Goal: Communication & Community: Answer question/provide support

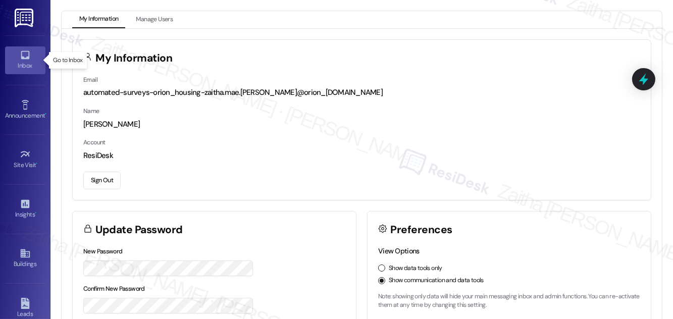
click at [27, 73] on link "Inbox" at bounding box center [25, 59] width 40 height 27
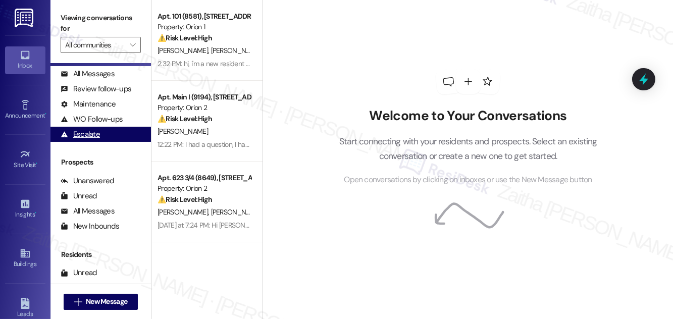
scroll to position [133, 0]
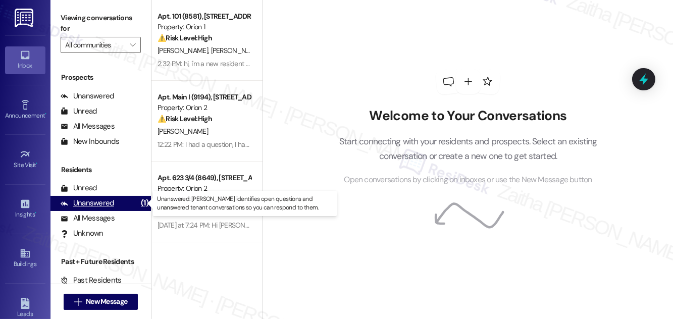
click at [102, 207] on div "Unanswered" at bounding box center [88, 203] width 54 height 11
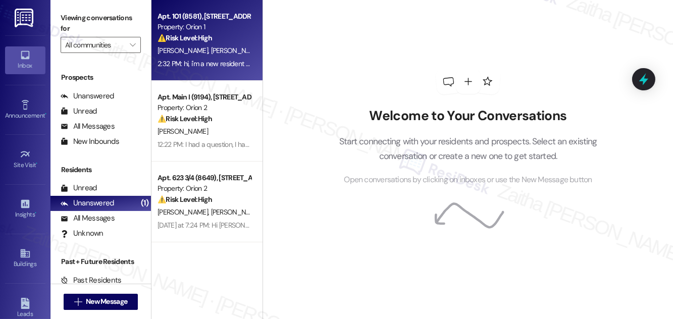
click at [243, 41] on div "⚠️ Risk Level: High The resident reports being locked out of their room due to …" at bounding box center [203, 38] width 93 height 11
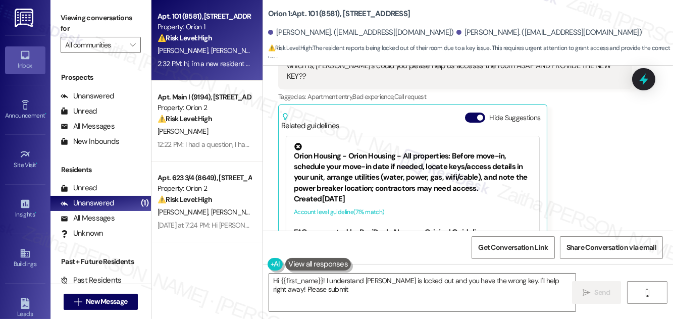
scroll to position [535, 0]
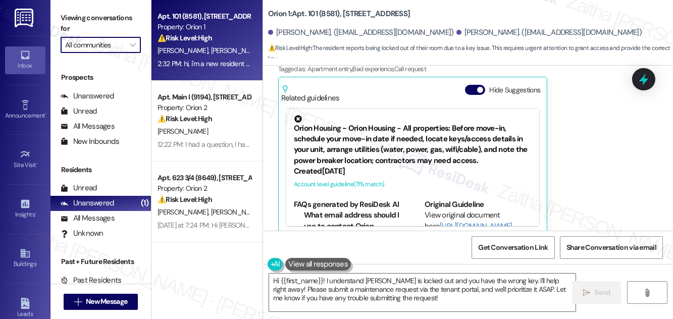
click at [124, 44] on input "All communities" at bounding box center [95, 45] width 60 height 16
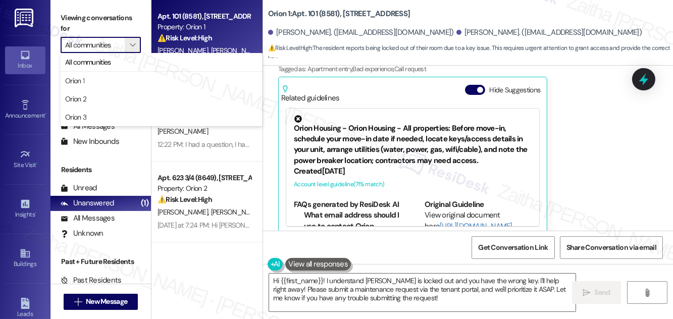
click at [124, 44] on input "All communities" at bounding box center [95, 45] width 60 height 16
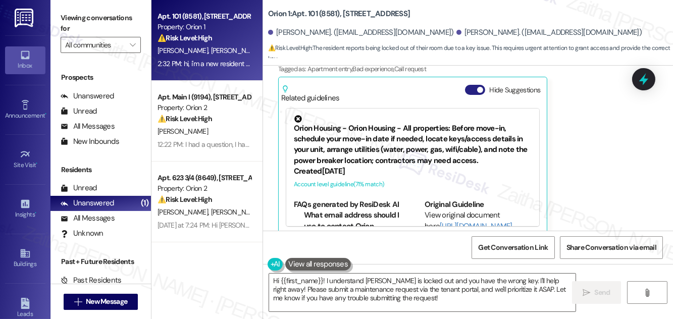
click at [471, 85] on button "Hide Suggestions" at bounding box center [475, 90] width 20 height 10
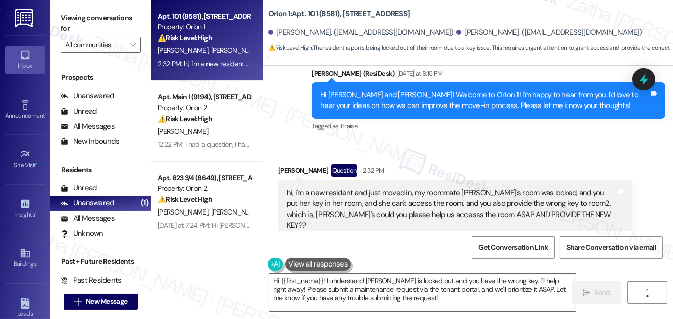
scroll to position [407, 0]
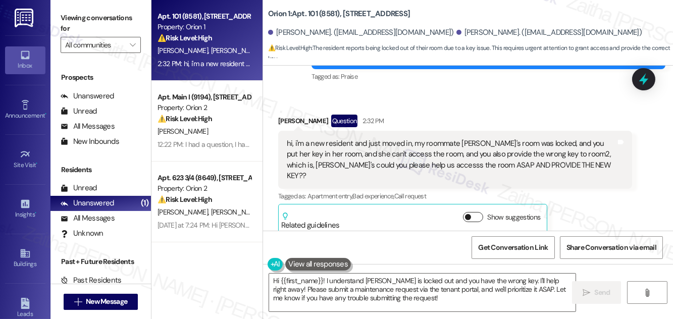
click at [473, 212] on button "Show suggestions" at bounding box center [473, 217] width 20 height 10
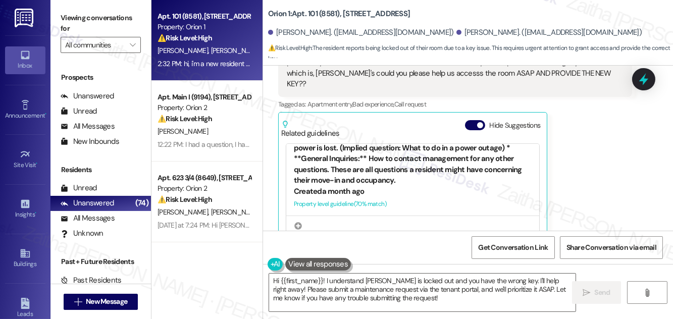
scroll to position [275, 0]
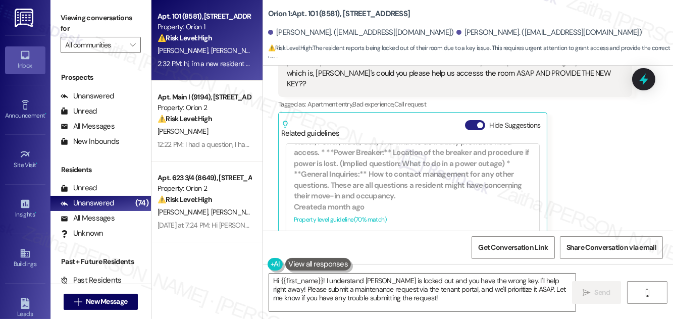
click at [466, 120] on button "Hide Suggestions" at bounding box center [475, 125] width 20 height 10
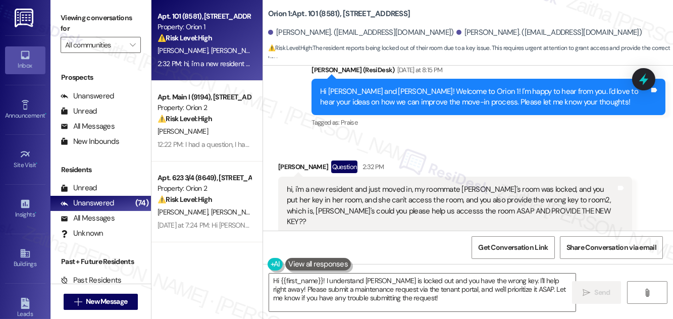
scroll to position [407, 0]
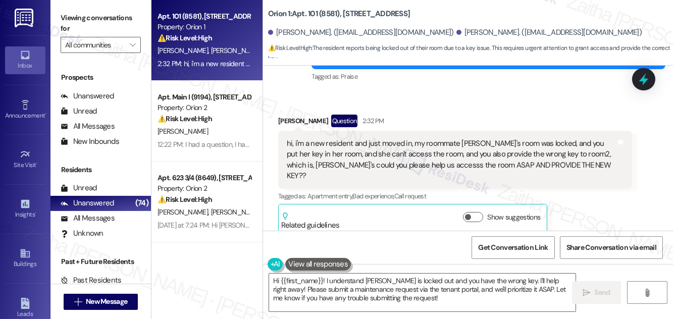
click at [285, 119] on div "Tzuyi Chan Question 2:32 PM" at bounding box center [455, 123] width 354 height 16
copy div "Tzuyi"
click at [312, 277] on textarea "Hi {{first_name}}! I understand Ying is locked out and you have the wrong key. …" at bounding box center [422, 293] width 306 height 38
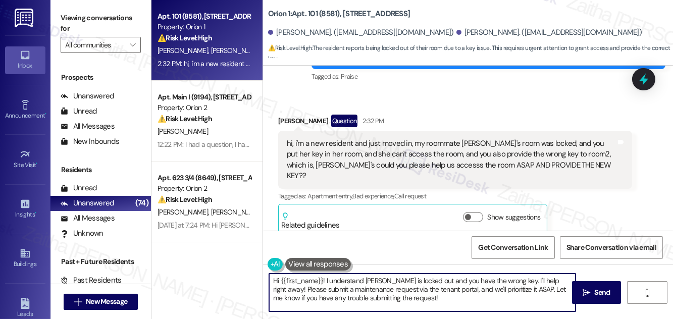
click at [312, 277] on textarea "Hi {{first_name}}! I understand Ying is locked out and you have the wrong key. …" at bounding box center [422, 293] width 306 height 38
paste textarea "Tzuyi"
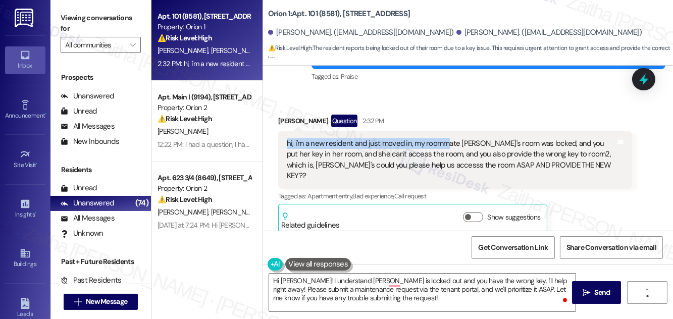
drag, startPoint x: 281, startPoint y: 143, endPoint x: 466, endPoint y: 150, distance: 185.4
click at [459, 149] on div "hi, i'm a new resident and just moved in, my roommate Ying's room was locked, a…" at bounding box center [455, 160] width 354 height 59
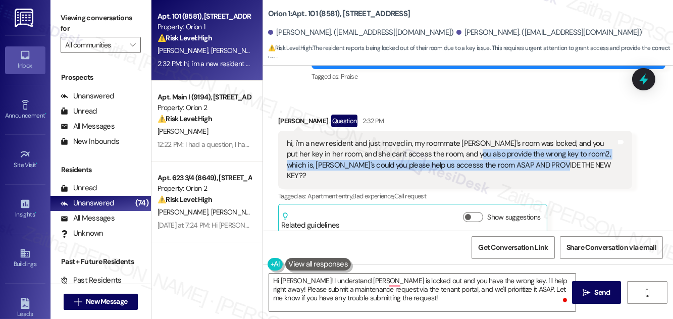
drag, startPoint x: 466, startPoint y: 150, endPoint x: 553, endPoint y: 164, distance: 87.5
click at [553, 164] on div "hi, i'm a new resident and just moved in, my roommate Ying's room was locked, a…" at bounding box center [451, 159] width 329 height 43
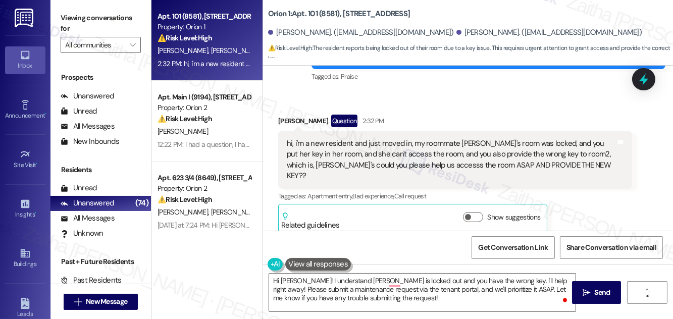
click at [459, 105] on div "Received via SMS Tzuyi Chan Question 2:32 PM hi, i'm a new resident and just mo…" at bounding box center [468, 166] width 410 height 149
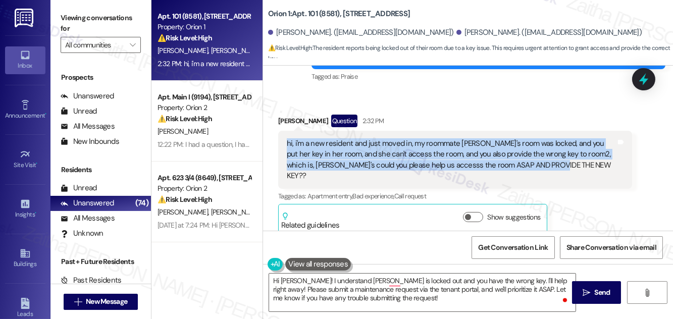
drag, startPoint x: 285, startPoint y: 143, endPoint x: 541, endPoint y: 167, distance: 257.0
click at [541, 167] on div "hi, i'm a new resident and just moved in, my roommate Ying's room was locked, a…" at bounding box center [451, 159] width 331 height 43
copy div "hi, i'm a new resident and just moved in, my roommate Ying's room was locked, a…"
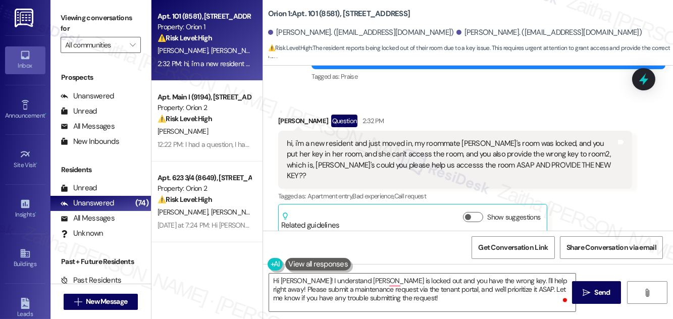
click at [432, 108] on div "Received via SMS Tzuyi Chan Question 2:32 PM hi, i'm a new resident and just mo…" at bounding box center [455, 174] width 369 height 134
click at [477, 212] on button "Show suggestions" at bounding box center [473, 217] width 20 height 10
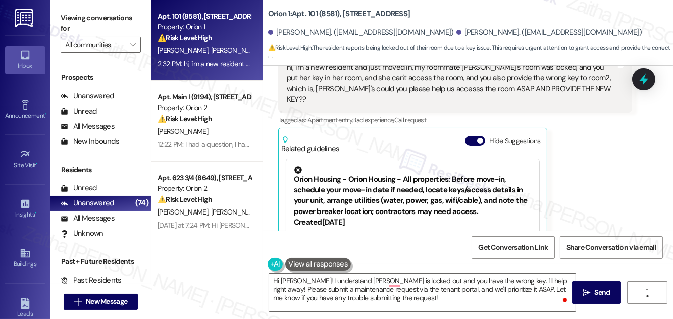
scroll to position [499, 0]
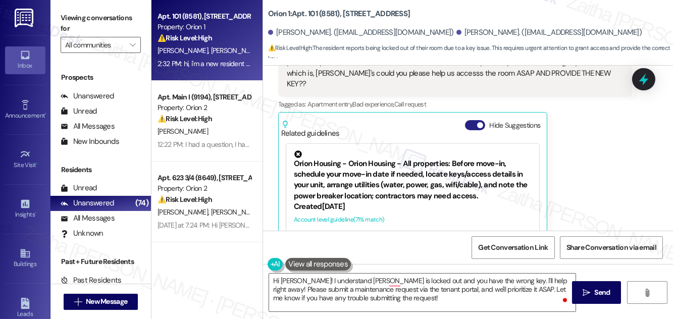
click at [473, 120] on button "Hide Suggestions" at bounding box center [475, 125] width 20 height 10
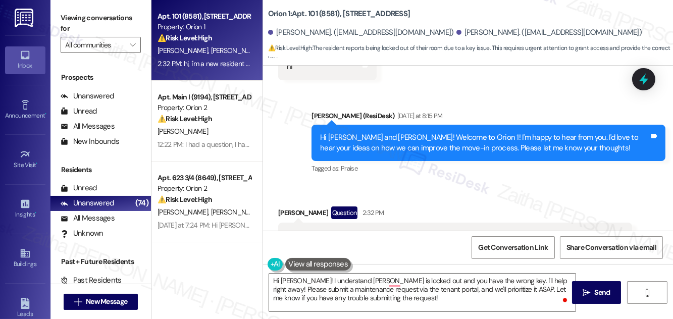
scroll to position [407, 0]
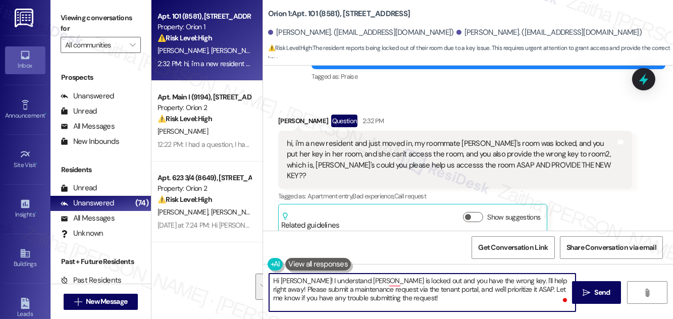
drag, startPoint x: 276, startPoint y: 282, endPoint x: 384, endPoint y: 304, distance: 110.7
click at [384, 304] on textarea "Hi Tzuyi! I understand Ying is locked out and you have the wrong key. I'll help…" at bounding box center [422, 293] width 306 height 38
type textarea "H"
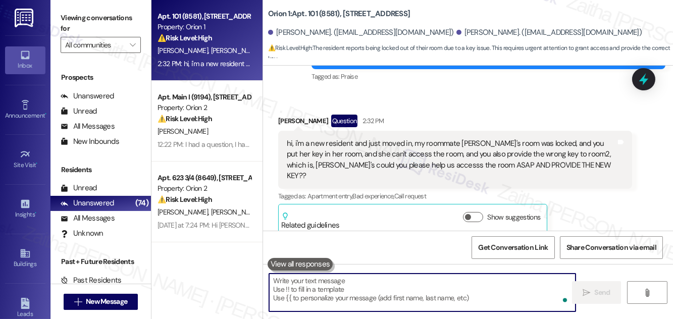
paste textarea "Hi, thank you for reaching out and welcome to the community! I’m sorry to hear …"
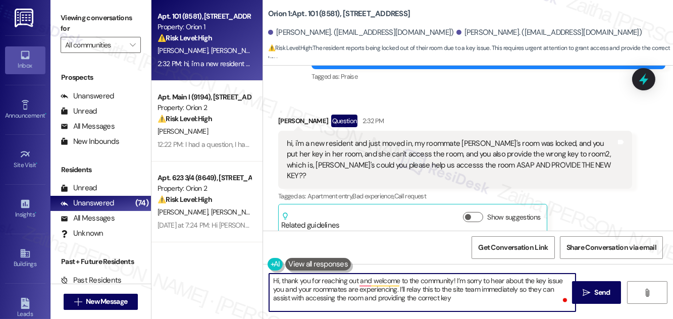
click at [442, 102] on div "Received via SMS Tzuyi Chan Question 2:32 PM hi, i'm a new resident and just mo…" at bounding box center [468, 166] width 410 height 149
type textarea "Hi, thank you for reaching out, and welcome to the community! I’m sorry to hear…"
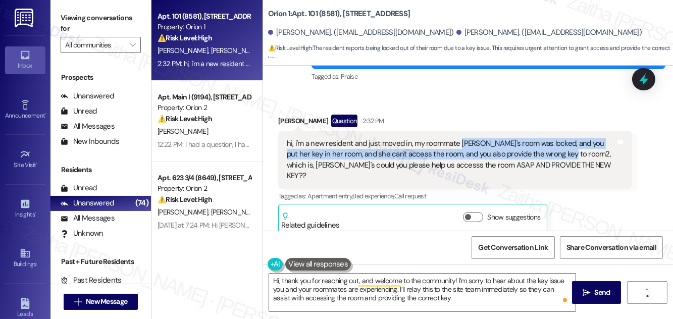
drag, startPoint x: 457, startPoint y: 141, endPoint x: 558, endPoint y: 153, distance: 102.2
click at [558, 153] on div "hi, i'm a new resident and just moved in, my roommate Ying's room was locked, a…" at bounding box center [451, 159] width 329 height 43
copy div "Ying's room was locked, and you put her key in her room, and she can't access t…"
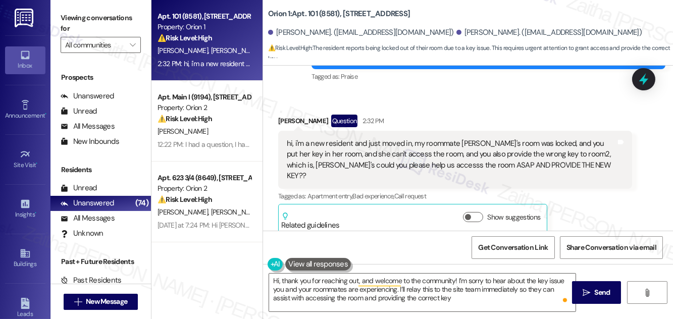
click at [427, 94] on div "Received via SMS Tzuyi Chan Question 2:32 PM hi, i'm a new resident and just mo…" at bounding box center [468, 166] width 410 height 149
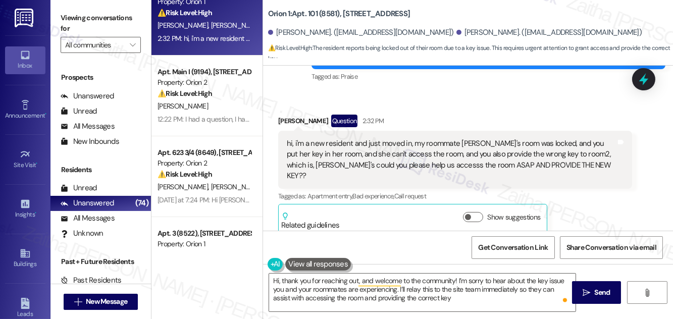
scroll to position [0, 0]
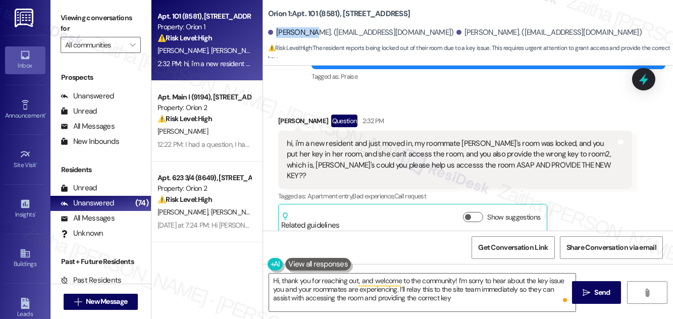
drag, startPoint x: 276, startPoint y: 29, endPoint x: 308, endPoint y: 30, distance: 32.8
click at [308, 30] on div "[PERSON_NAME]. ([EMAIL_ADDRESS][DOMAIN_NAME])" at bounding box center [361, 32] width 186 height 11
copy div "[PERSON_NAME]"
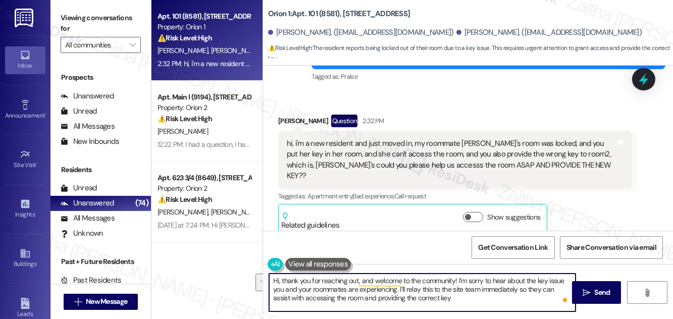
drag, startPoint x: 397, startPoint y: 288, endPoint x: 457, endPoint y: 295, distance: 61.0
click at [457, 295] on textarea "Hi, thank you for reaching out, and welcome to the community! I’m sorry to hear…" at bounding box center [422, 293] width 306 height 38
click at [292, 287] on textarea "Hi, thank you for reaching out, and welcome to the community! I’m sorry to hear…" at bounding box center [422, 293] width 306 height 38
drag, startPoint x: 272, startPoint y: 281, endPoint x: 477, endPoint y: 300, distance: 205.8
click at [477, 300] on textarea "Hi, thank you for reaching out, and welcome to the community! I’m sorry to hear…" at bounding box center [422, 293] width 306 height 38
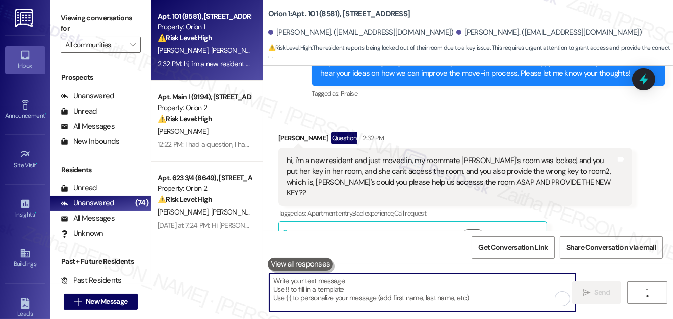
scroll to position [407, 0]
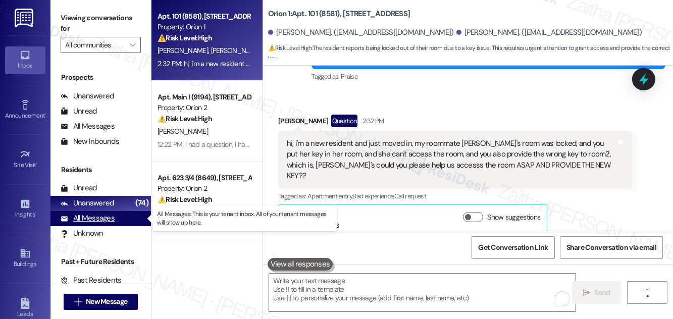
click at [89, 220] on div "All Messages" at bounding box center [88, 218] width 54 height 11
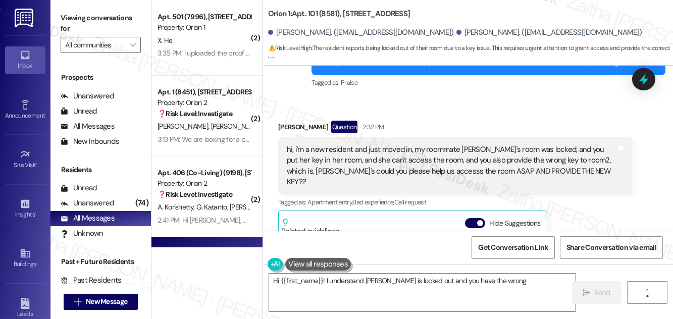
scroll to position [535, 0]
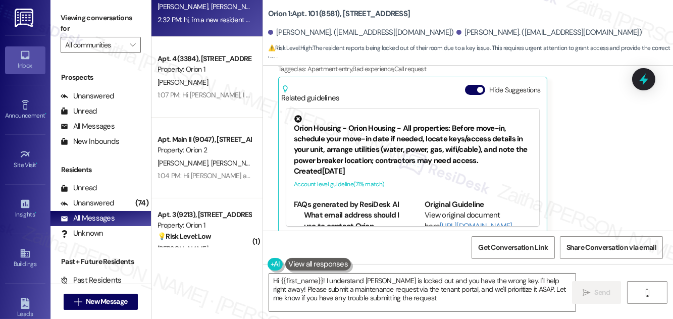
type textarea "Hi {{first_name}}! I understand Ying is locked out and you have the wrong key. …"
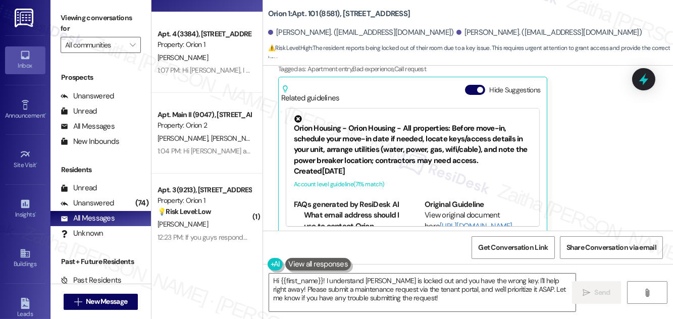
scroll to position [413, 0]
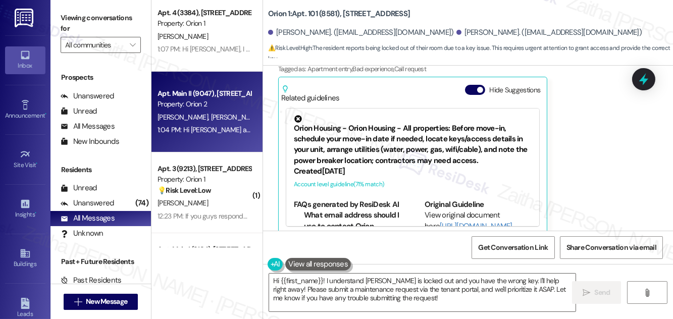
click at [216, 115] on div "J. Janes L. Nez" at bounding box center [203, 117] width 95 height 13
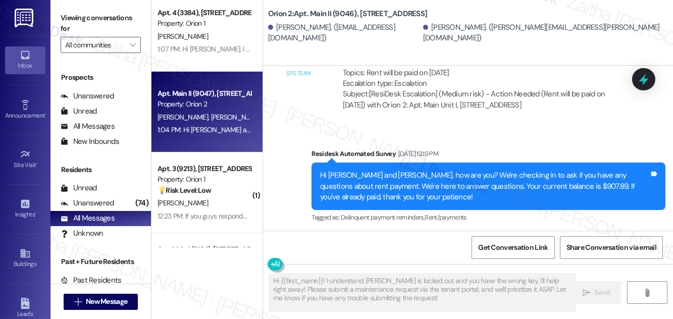
scroll to position [708, 0]
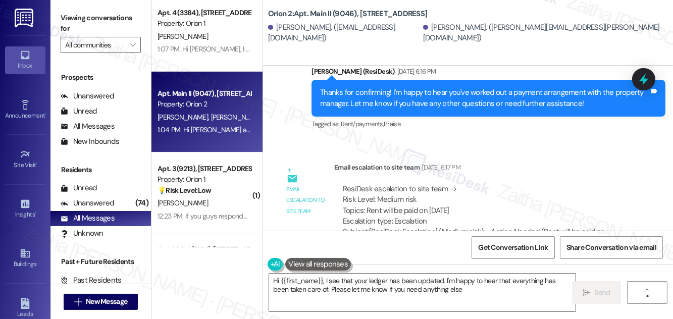
type textarea "Hi {{first_name}}, I see that your ledger has been updated. I'm happy to hear t…"
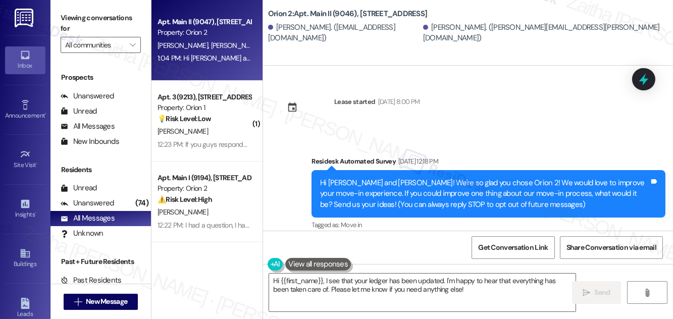
scroll to position [550, 0]
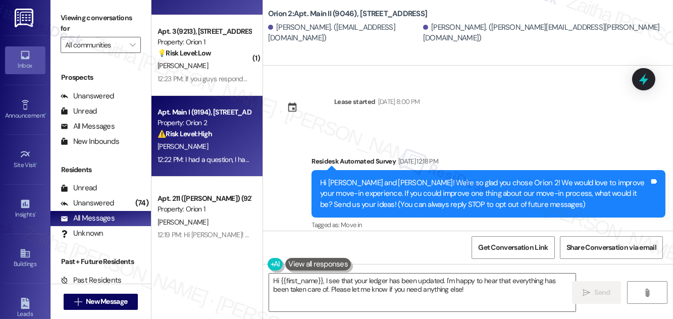
click at [238, 134] on div "⚠️ Risk Level: High The resident is reporting that maintenance requests for a b…" at bounding box center [203, 134] width 93 height 11
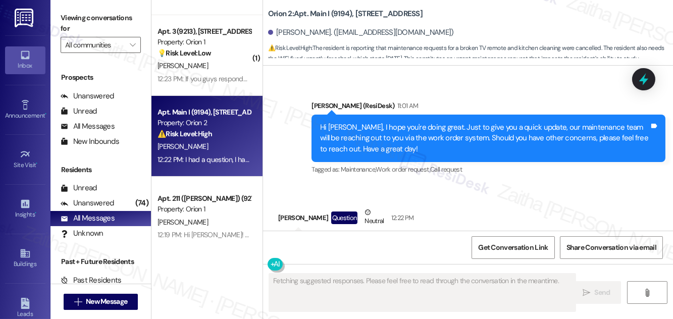
scroll to position [1384, 0]
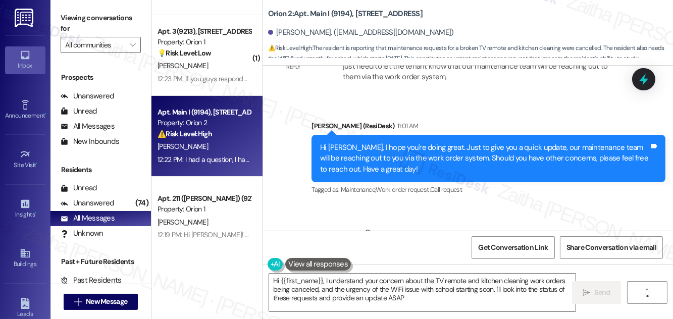
type textarea "Hi {{first_name}}, I understand your concern about the TV remote and kitchen cl…"
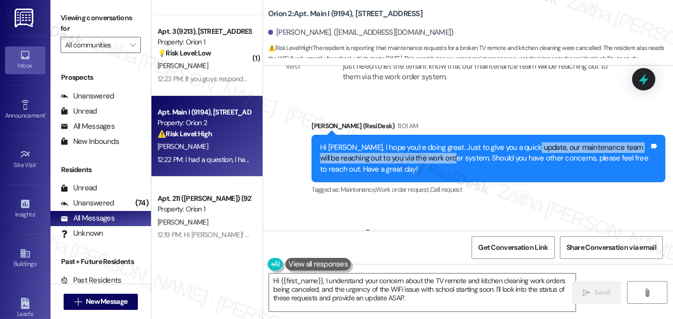
drag, startPoint x: 522, startPoint y: 125, endPoint x: 434, endPoint y: 136, distance: 89.1
click at [434, 142] on div "Hi Ivan, I hope you're doing great. Just to give you a quick update, our mainte…" at bounding box center [484, 158] width 329 height 32
copy div "our maintenance team will be reaching out to you via the work order system"
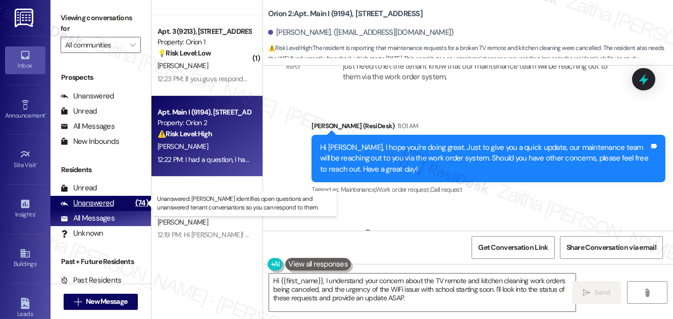
click at [86, 204] on div "Unanswered" at bounding box center [88, 203] width 54 height 11
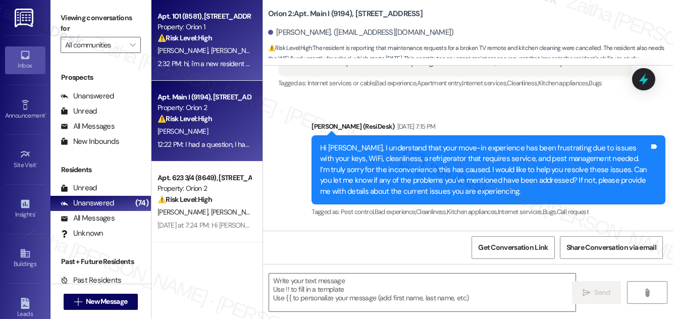
type textarea "Fetching suggested responses. Please feel free to read through the conversation…"
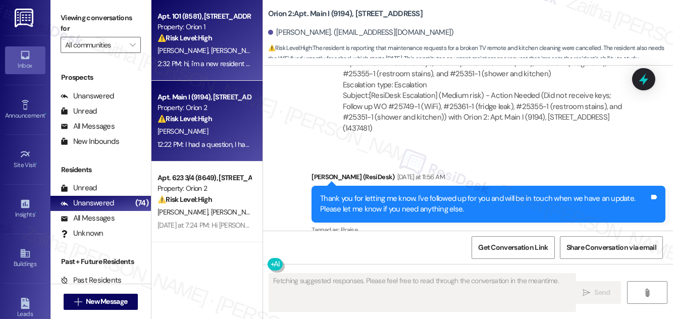
click at [232, 36] on div "⚠️ Risk Level: High The resident reports being locked out of their room due to …" at bounding box center [203, 38] width 93 height 11
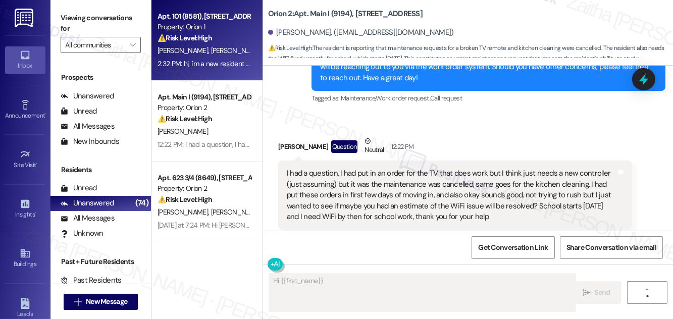
scroll to position [535, 0]
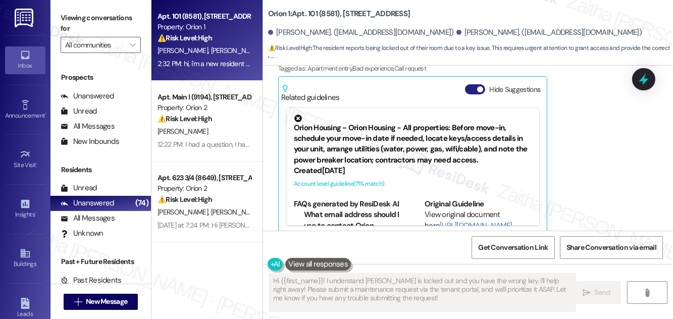
click at [469, 84] on button "Hide Suggestions" at bounding box center [475, 89] width 20 height 10
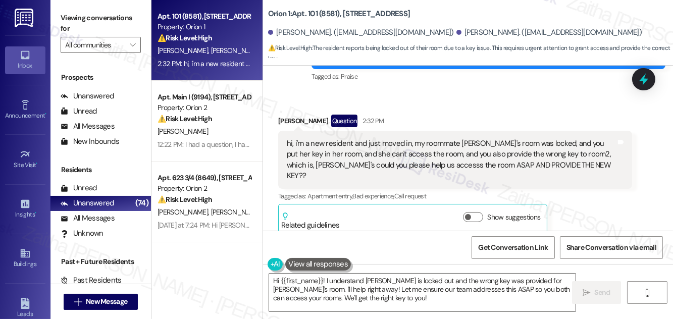
click at [285, 119] on div "Tzuyi Chan Question 2:32 PM" at bounding box center [455, 123] width 354 height 16
copy div "Tzuyi"
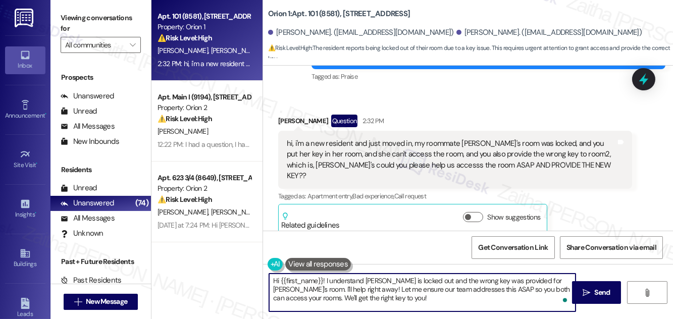
drag, startPoint x: 296, startPoint y: 283, endPoint x: 368, endPoint y: 303, distance: 75.0
click at [367, 303] on textarea "Hi {{first_name}}! I understand Ying is locked out and the wrong key was provid…" at bounding box center [422, 293] width 306 height 38
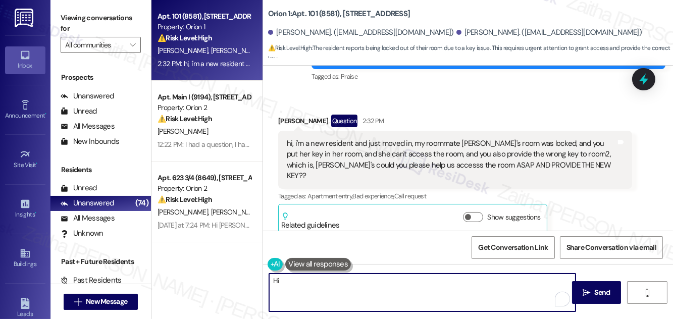
paste textarea "Tzuyi"
click at [325, 281] on textarea "Hi Tzuyi ," at bounding box center [422, 293] width 306 height 38
paste textarea "Hi, thank you for reaching out, and welcome to the community! I’m sorry to hear…"
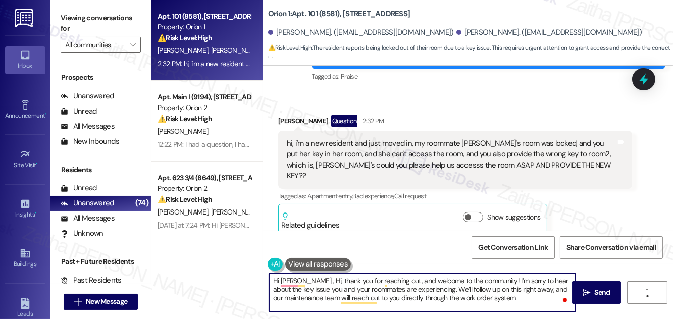
click at [305, 279] on textarea "Hi Tzuyi , Hi, thank you for reaching out, and welcome to the community! I’m so…" at bounding box center [422, 293] width 306 height 38
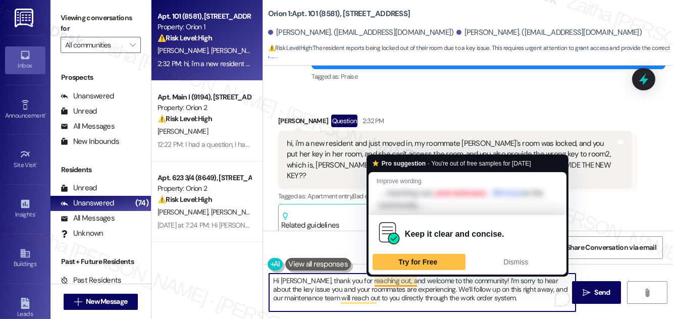
click at [390, 280] on textarea "Hi Tzuyi, thank you for reaching out, and welcome to the community! I’m sorry t…" at bounding box center [422, 293] width 306 height 38
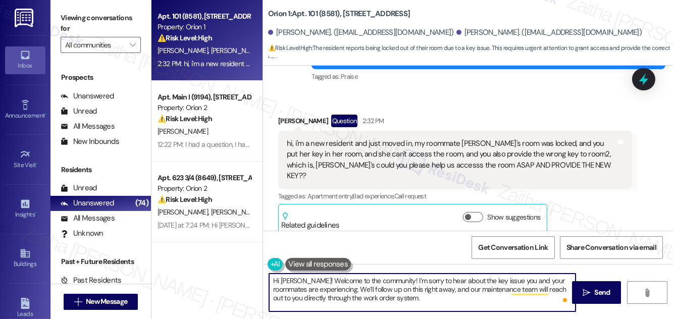
click at [325, 288] on textarea "Hi Tzuyi! Welcome to the community! I’m sorry to hear about the key issue you a…" at bounding box center [422, 293] width 306 height 38
click at [522, 287] on textarea "Hi Tzuyi! Welcome to the community! I’m sorry to hear about the key issue you a…" at bounding box center [422, 293] width 306 height 38
click at [523, 288] on textarea "Hi Tzuyi! Welcome to the community! I’m sorry to hear about the key issue you a…" at bounding box center [422, 293] width 306 height 38
drag, startPoint x: 318, startPoint y: 297, endPoint x: 285, endPoint y: 302, distance: 33.1
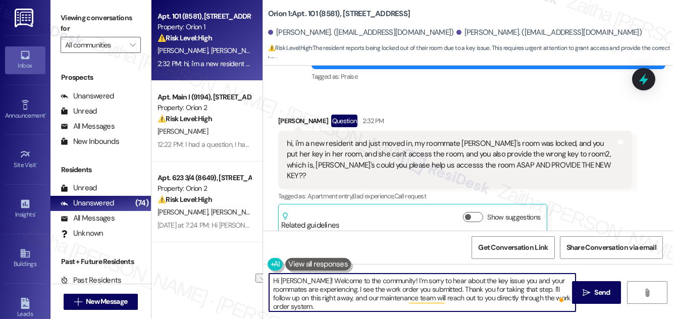
click at [285, 302] on textarea "Hi Tzuyi! Welcome to the community! I’m sorry to hear about the key issue you a…" at bounding box center [422, 293] width 306 height 38
click at [549, 297] on textarea "Hi Tzuyi! Welcome to the community! I’m sorry to hear about the key issue you a…" at bounding box center [422, 293] width 306 height 38
click at [385, 309] on textarea "Hi Tzuyi! Welcome to the community! I’m sorry to hear about the key issue you a…" at bounding box center [422, 293] width 306 height 38
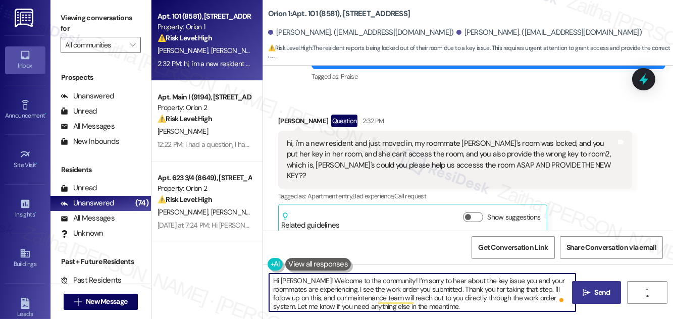
type textarea "Hi Tzuyi! Welcome to the community! I’m sorry to hear about the key issue you a…"
click at [603, 294] on span "Send" at bounding box center [603, 292] width 16 height 11
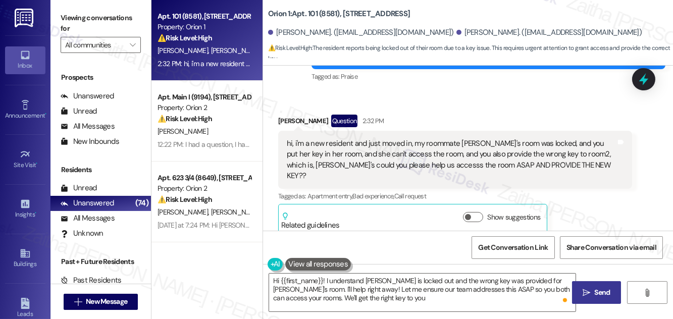
type textarea "Hi {{first_name}}! I understand Ying is locked out and the wrong key was provid…"
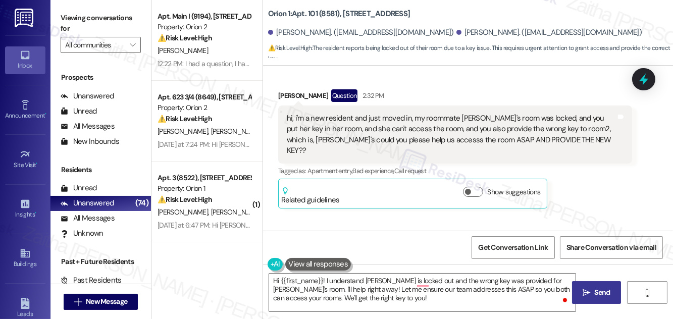
scroll to position [510, 0]
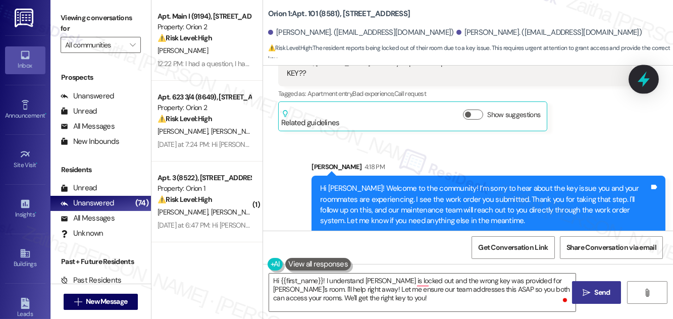
click at [642, 81] on icon at bounding box center [644, 80] width 12 height 16
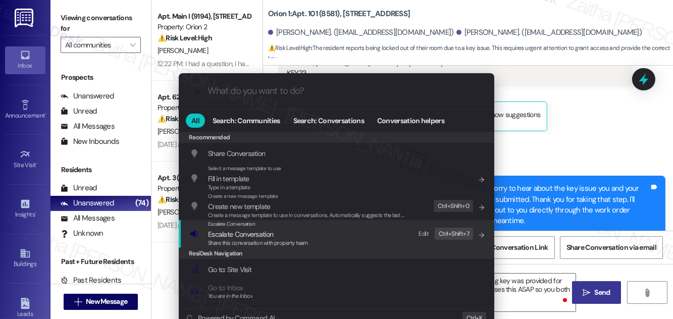
click at [229, 231] on span "Escalate Conversation" at bounding box center [240, 234] width 65 height 9
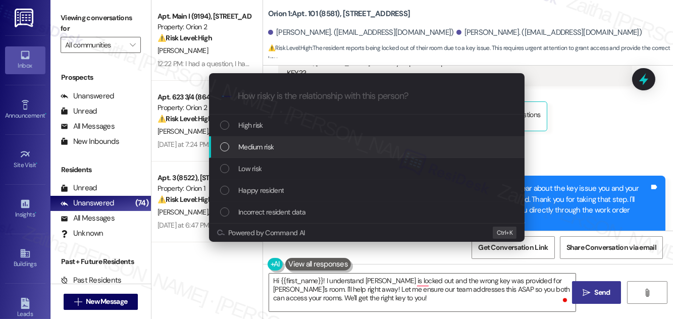
click at [275, 149] on div "Medium risk" at bounding box center [367, 146] width 295 height 11
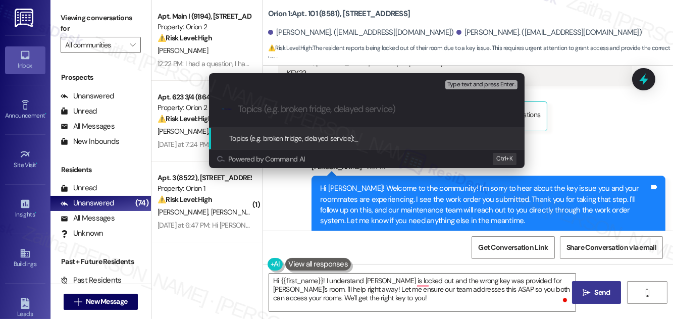
paste input "Resident Lockout – Assistance Needed"
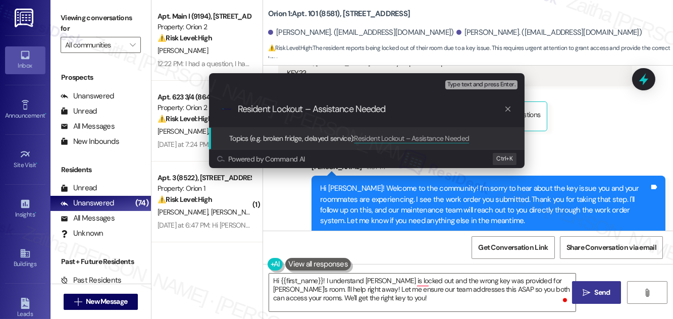
click at [304, 108] on input "Resident Lockout – Assistance Needed" at bounding box center [371, 109] width 266 height 11
paste input "#25979"
type input "Resident Lockout(WO #25979) – Assistance Needed"
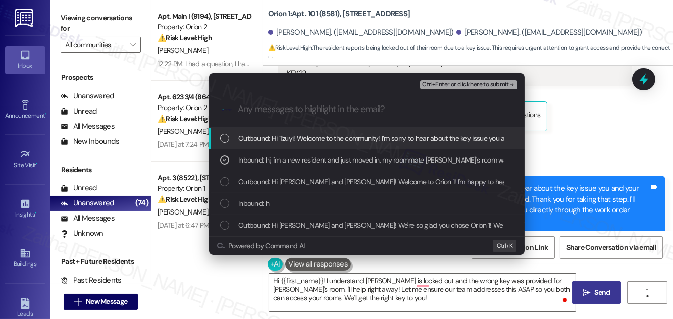
click at [441, 83] on span "Ctrl+Enter or click here to submit" at bounding box center [465, 84] width 86 height 7
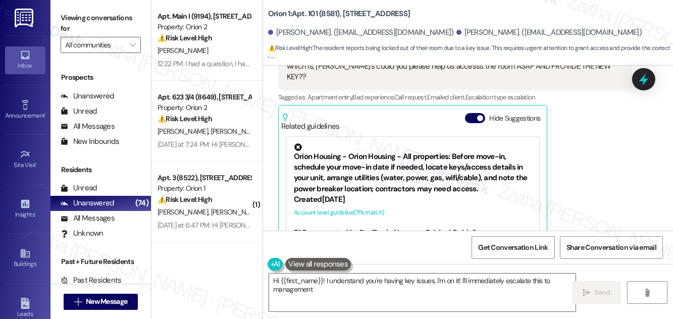
scroll to position [535, 0]
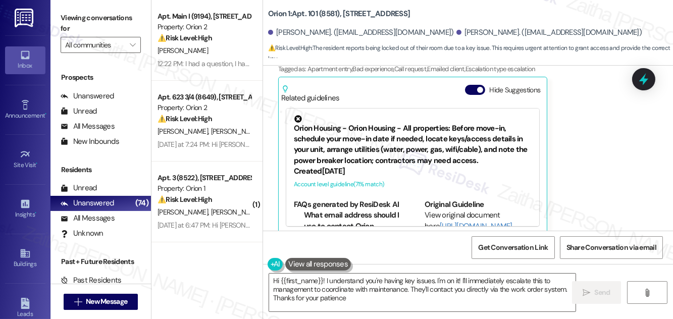
type textarea "Hi {{first_name}}! I understand you're having key issues. I'm on it! I'll immed…"
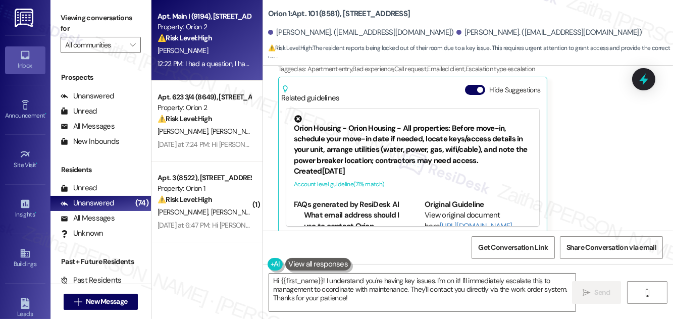
click at [229, 44] on div "Apt. Main I (9194), 668 W 28th St Property: Orion 2 ⚠️ Risk Level: High The res…" at bounding box center [203, 27] width 95 height 34
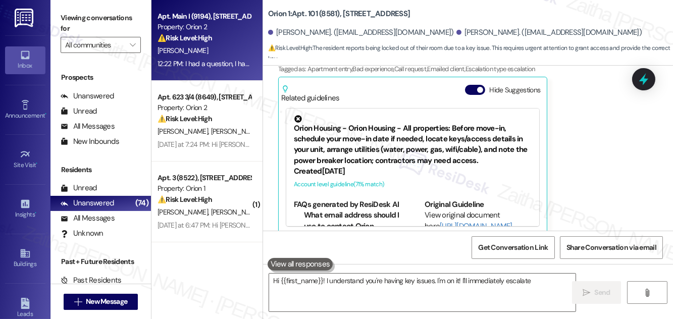
type textarea "Hi {{first_name}}! I understand you're having key issues. I'm on it! I'll immed…"
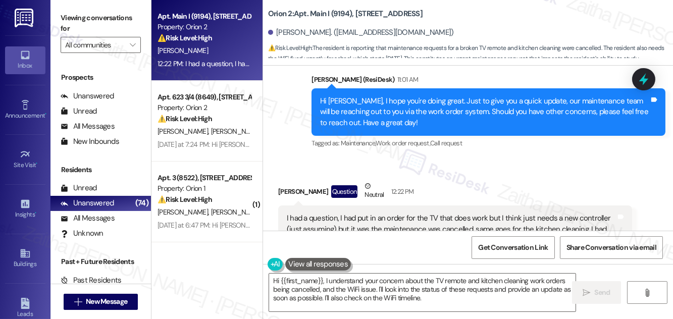
scroll to position [1475, 0]
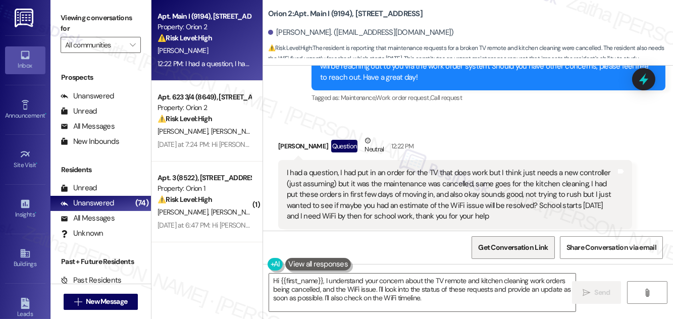
click at [490, 248] on span "Get Conversation Link" at bounding box center [513, 247] width 70 height 11
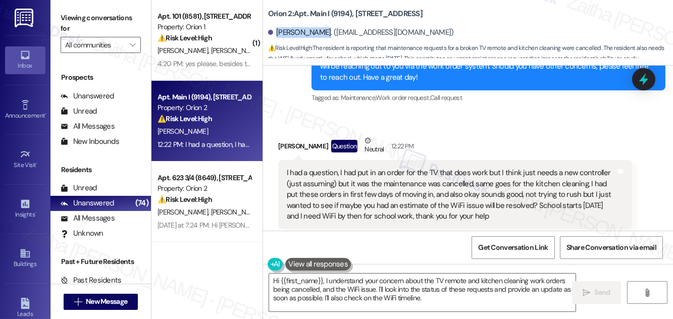
drag, startPoint x: 276, startPoint y: 34, endPoint x: 315, endPoint y: 29, distance: 40.1
click at [315, 29] on div "Ivan Gallegos. (ivan72.ig@gmail.com)" at bounding box center [361, 32] width 186 height 11
copy div "Ivan Gallegos"
click at [495, 113] on div "Received via SMS Ivan Gallegos Question Neutral 12:22 PM I had a question, I ha…" at bounding box center [468, 182] width 410 height 139
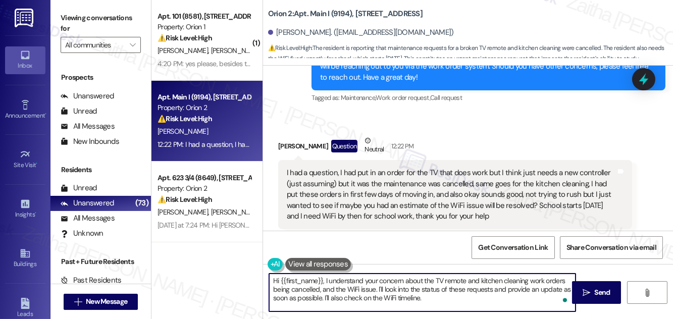
drag, startPoint x: 379, startPoint y: 289, endPoint x: 433, endPoint y: 301, distance: 55.5
click at [433, 301] on textarea "Hi {{first_name}}, I understand your concern about the TV remote and kitchen cl…" at bounding box center [422, 293] width 306 height 38
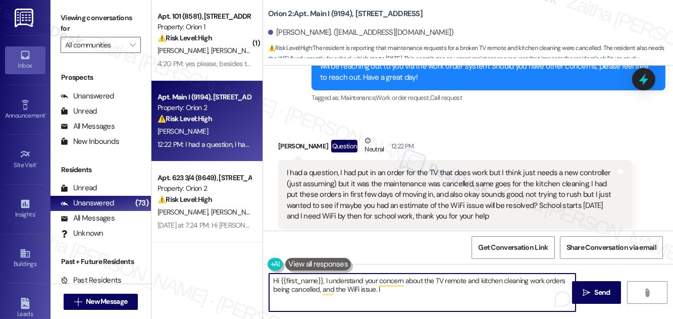
type textarea "Hi {{first_name}}, I understand your concern about the TV remote and kitchen cl…"
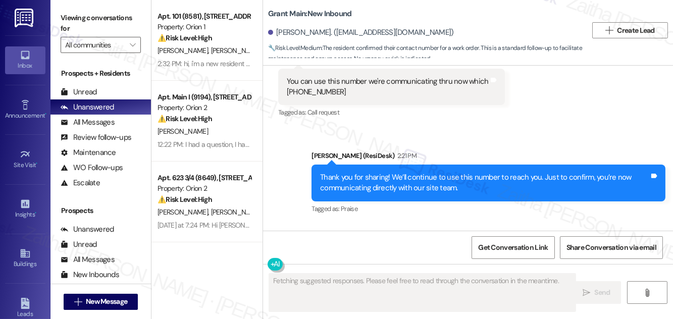
scroll to position [1624, 0]
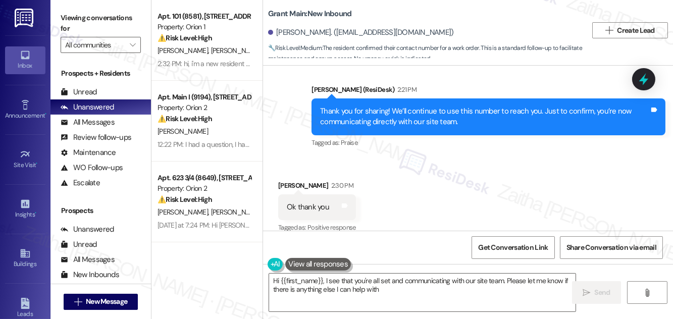
type textarea "Hi {{first_name}}, I see that you're all set and communicating with our site te…"
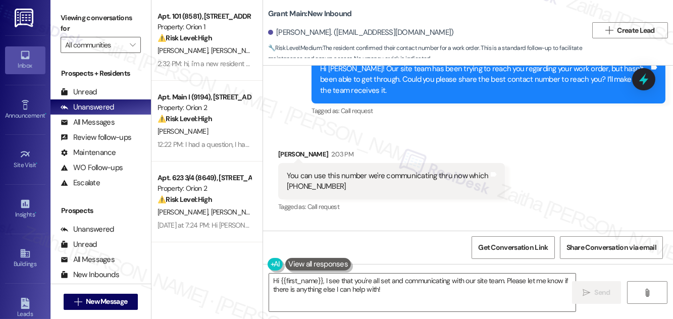
scroll to position [1441, 0]
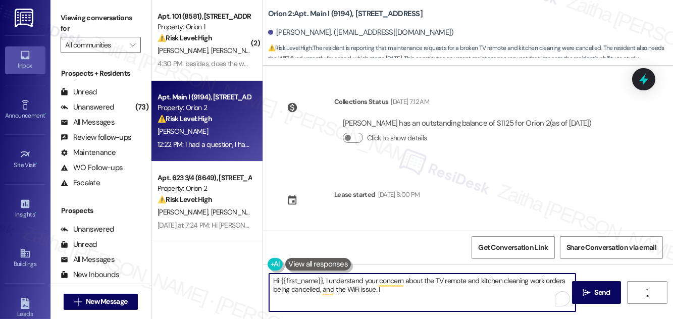
scroll to position [1475, 0]
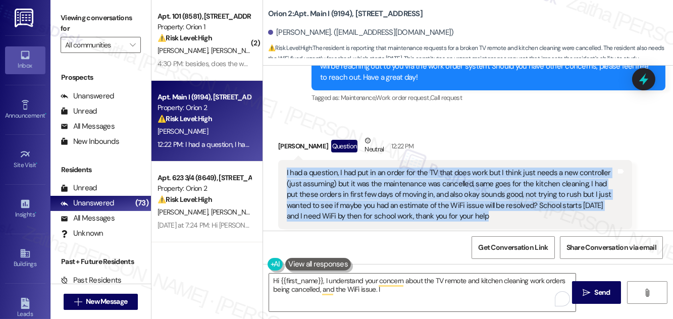
drag, startPoint x: 284, startPoint y: 148, endPoint x: 497, endPoint y: 203, distance: 220.5
click at [497, 203] on div "I had a question, I had put in an order for the TV that does work but I think j…" at bounding box center [455, 194] width 354 height 69
copy div "I had a question, I had put in an order for the TV that does work but I think j…"
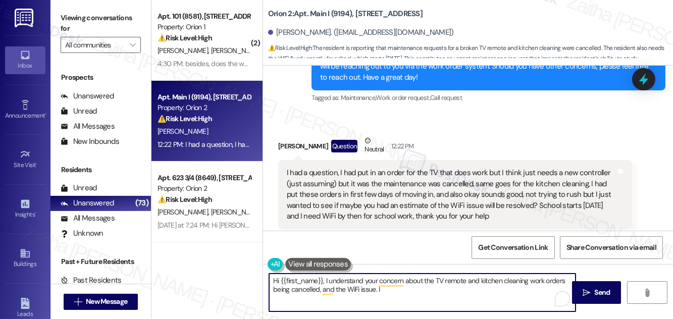
click at [273, 284] on textarea "Hi {{first_name}}, I understand your concern about the TV remote and kitchen cl…" at bounding box center [422, 293] width 306 height 38
drag, startPoint x: 274, startPoint y: 282, endPoint x: 407, endPoint y: 304, distance: 135.1
click at [406, 304] on textarea "Hi {{first_name}}, I understand your concern about the TV remote and kitchen cl…" at bounding box center [422, 293] width 306 height 38
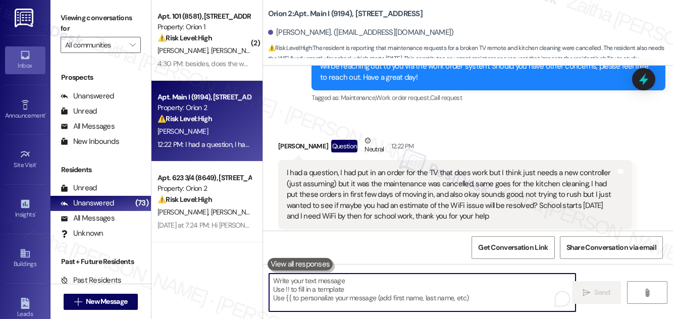
paste textarea "Hi, thank you for sharing these details. I’ll follow up on the TV and kitchen c…"
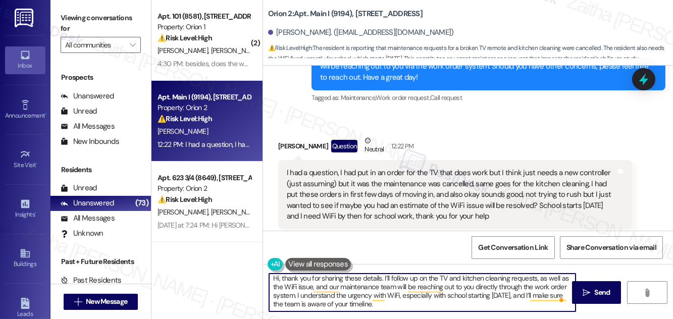
scroll to position [0, 0]
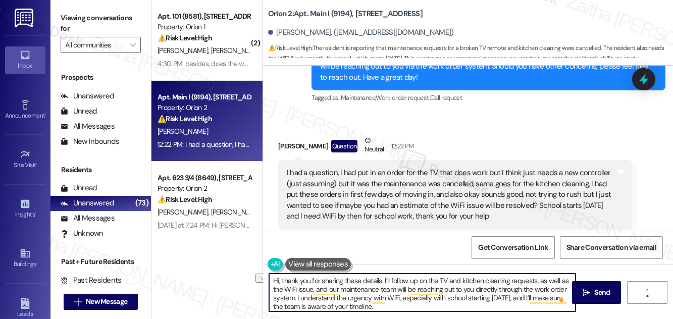
drag, startPoint x: 283, startPoint y: 280, endPoint x: 267, endPoint y: 279, distance: 16.2
click at [267, 279] on div "Hi, thank you for sharing these details. I’ll follow up on the TV and kitchen c…" at bounding box center [416, 292] width 307 height 39
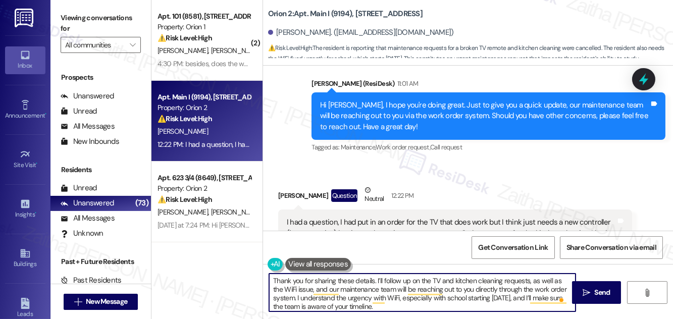
scroll to position [1430, 0]
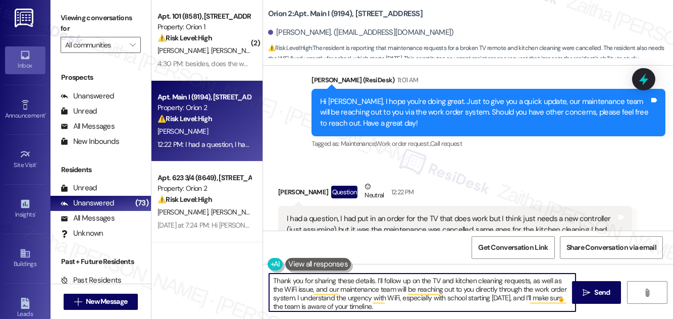
click at [288, 181] on div "Ivan Gallegos Question Neutral 12:22 PM" at bounding box center [455, 193] width 354 height 25
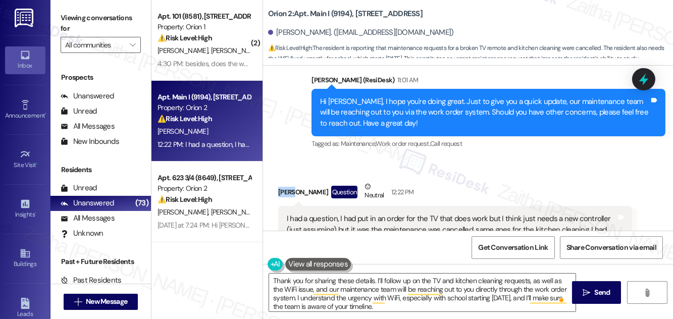
click at [288, 181] on div "Ivan Gallegos Question Neutral 12:22 PM" at bounding box center [455, 193] width 354 height 25
copy div "Ivan"
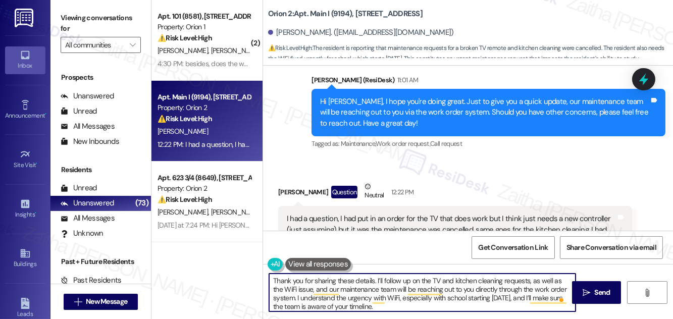
click at [374, 282] on textarea "Thank you for sharing these details. I’ll follow up on the TV and kitchen clean…" at bounding box center [422, 293] width 306 height 38
paste textarea "Ivan"
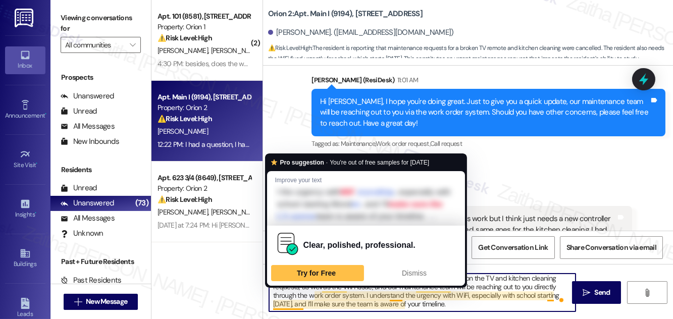
click at [291, 301] on textarea "Thank you for sharing these details, Ivan. I’ll follow up on the TV and kitchen…" at bounding box center [422, 293] width 306 height 38
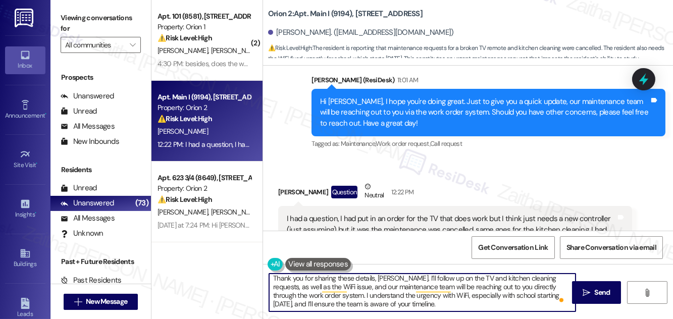
click at [418, 303] on textarea "Thank you for sharing these details, Ivan. I’ll follow up on the TV and kitchen…" at bounding box center [422, 293] width 306 height 38
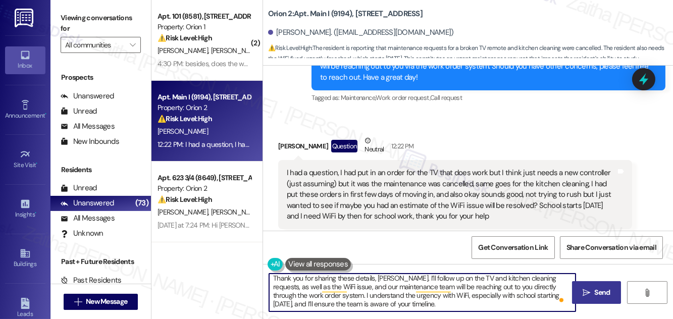
type textarea "Thank you for sharing these details, Ivan. I’ll follow up on the TV and kitchen…"
click at [584, 289] on icon "" at bounding box center [587, 293] width 8 height 8
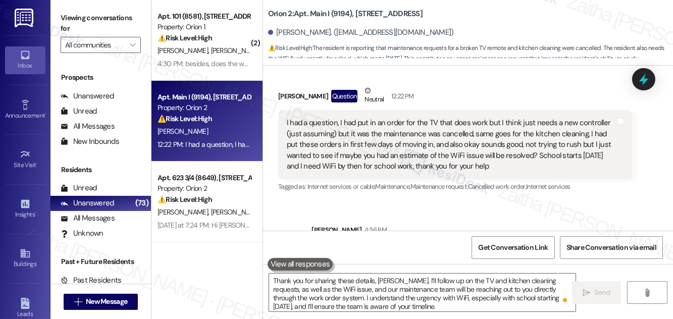
scroll to position [1578, 0]
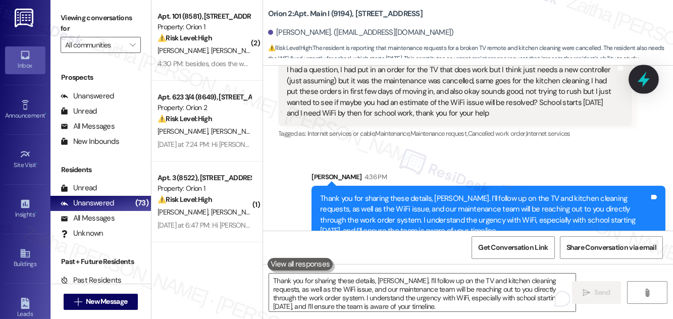
click at [643, 86] on icon at bounding box center [643, 79] width 17 height 17
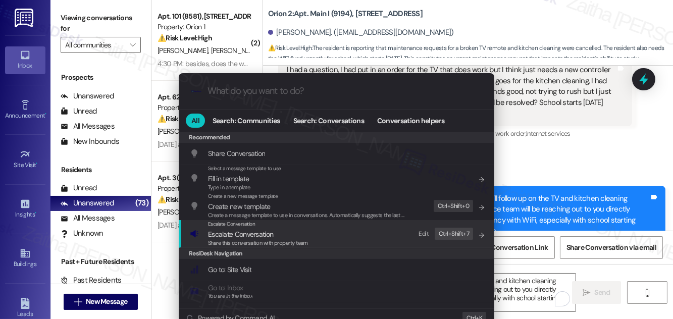
click at [246, 236] on span "Escalate Conversation" at bounding box center [240, 234] width 65 height 9
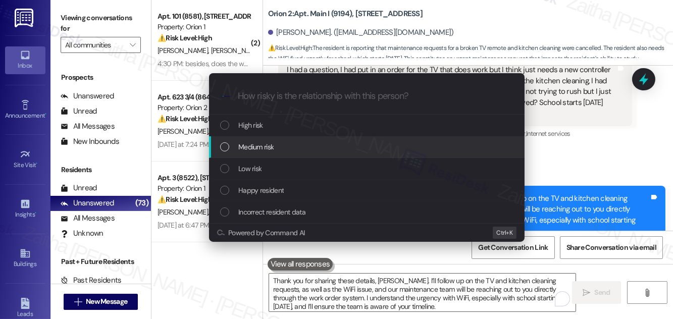
click at [277, 149] on div "Medium risk" at bounding box center [367, 146] width 295 height 11
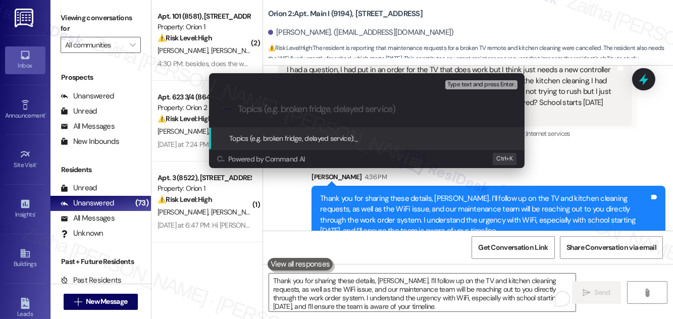
paste input "esident Request Update: TV, Kitchen, and WiFi"
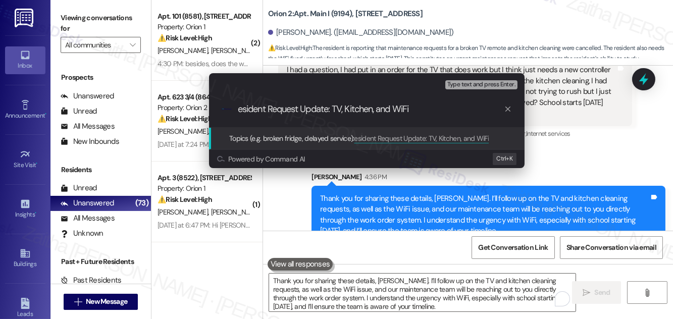
click at [238, 109] on input "esident Request Update: TV, Kitchen, and WiFi" at bounding box center [371, 109] width 266 height 11
click at [439, 110] on input "Resident Request Update: TV, Kitchen, and WiFi" at bounding box center [371, 109] width 266 height 11
type input "Resident Request Update: TV, Kitchen, and WiFi concerns"
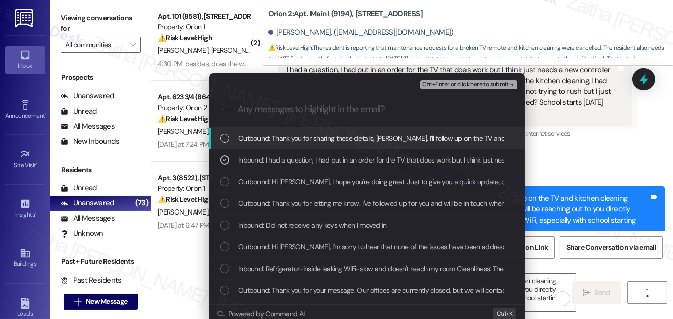
click at [473, 83] on span "Ctrl+Enter or click here to submit" at bounding box center [465, 84] width 86 height 7
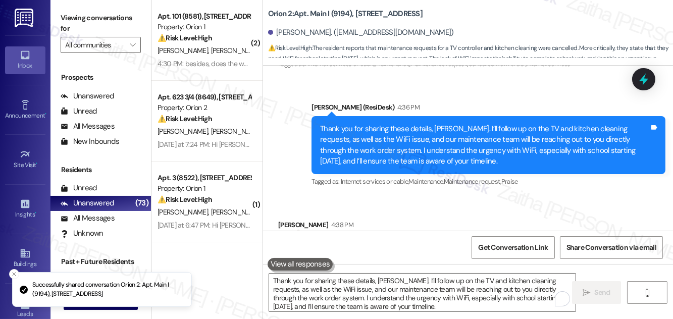
scroll to position [1678, 0]
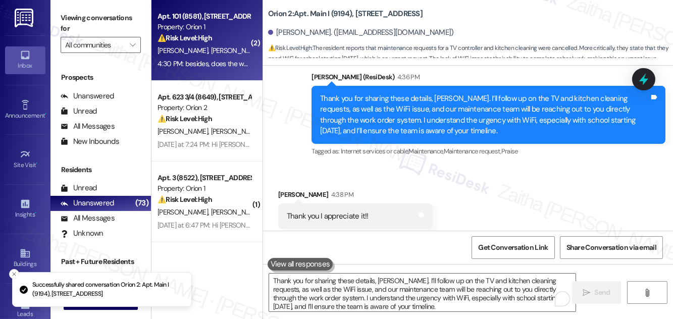
click at [228, 50] on div "T. Chan Y. Xiong" at bounding box center [203, 50] width 95 height 13
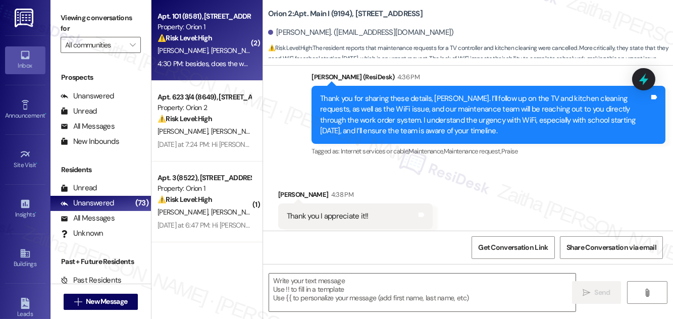
type textarea "Fetching suggested responses. Please feel free to read through the conversation…"
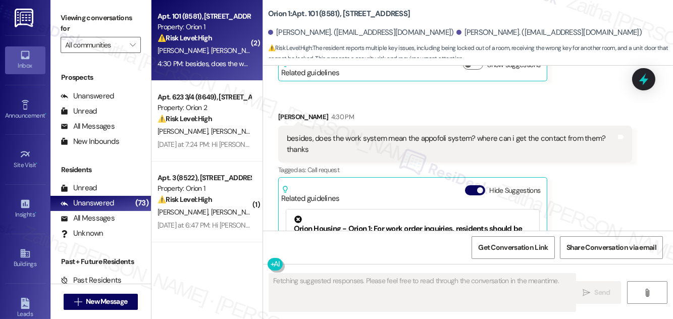
scroll to position [1061, 0]
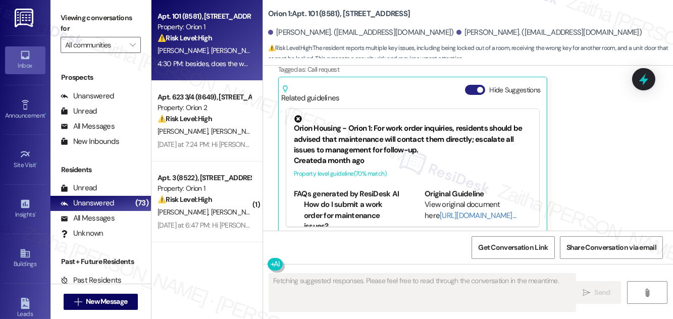
click at [469, 85] on button "Hide Suggestions" at bounding box center [475, 90] width 20 height 10
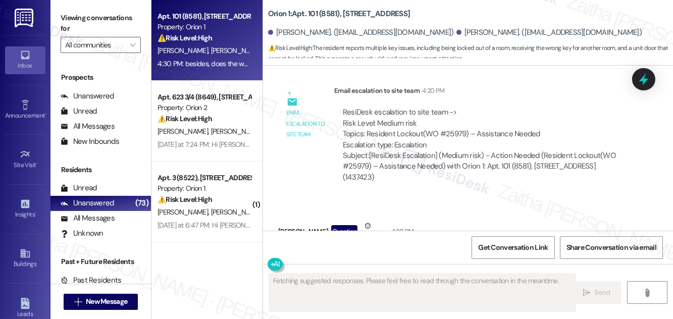
scroll to position [704, 0]
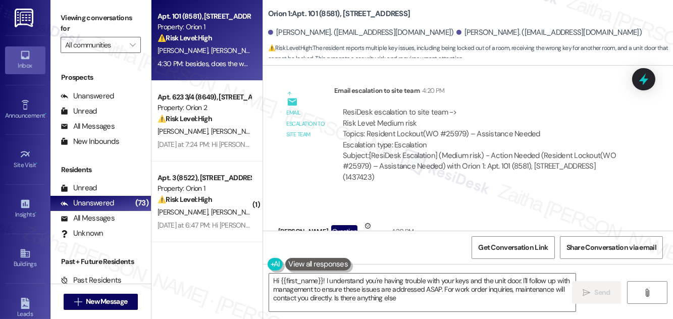
type textarea "Hi {{first_name}}! I understand you're having trouble with your keys and the un…"
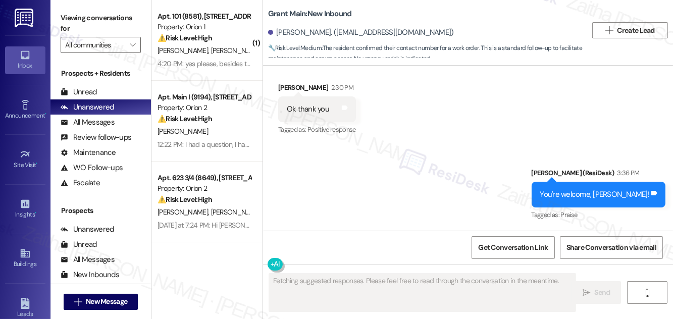
scroll to position [1813, 0]
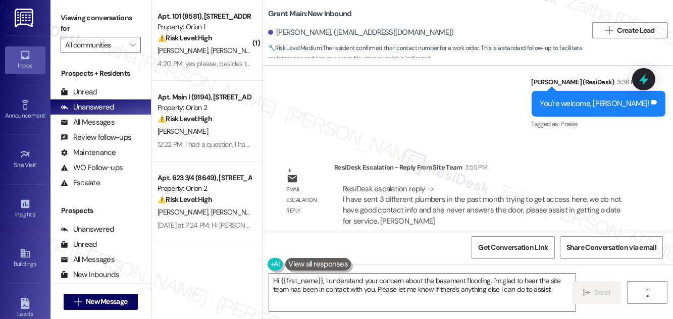
type textarea "Hi {{first_name}}, I understand your concern about the basement flooding. I'm g…"
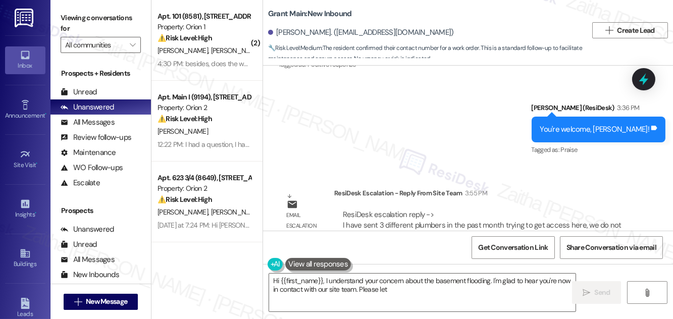
scroll to position [1813, 0]
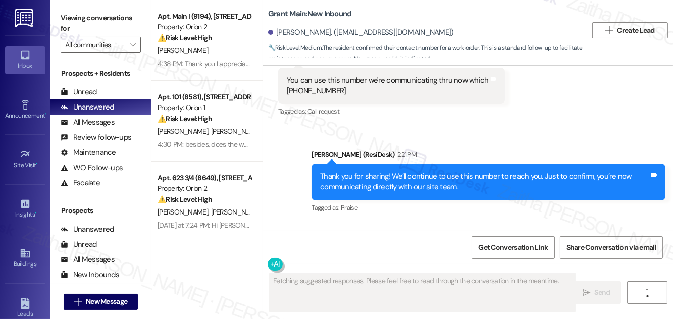
scroll to position [1624, 0]
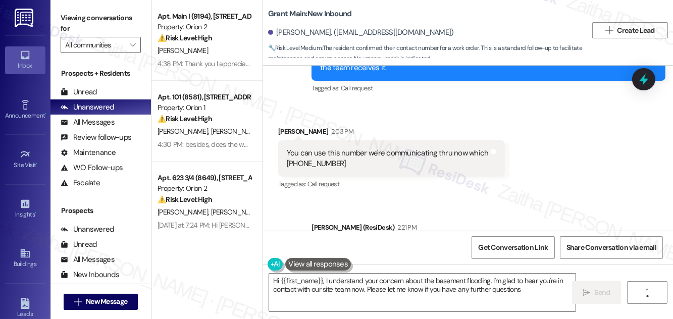
type textarea "Hi {{first_name}}, I understand your concern about the basement flooding. I'm g…"
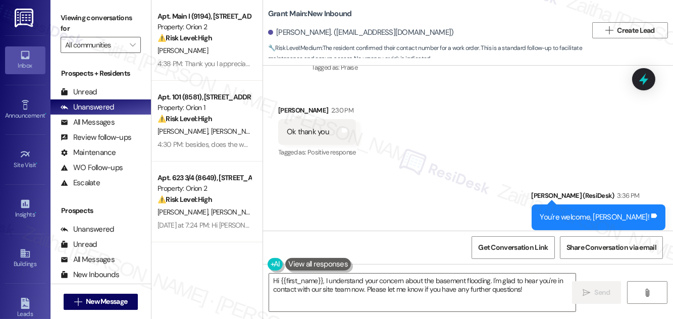
scroll to position [1813, 0]
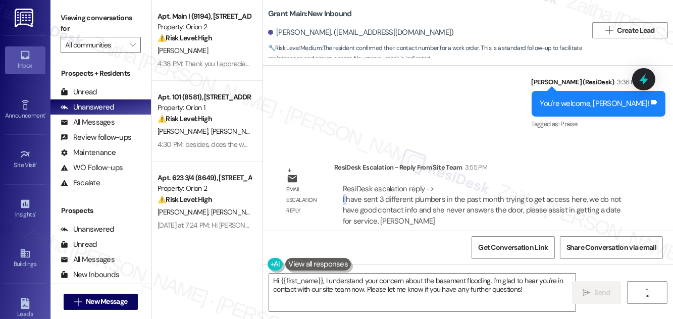
drag, startPoint x: 341, startPoint y: 186, endPoint x: 350, endPoint y: 192, distance: 11.1
click at [348, 191] on div "ResiDesk escalation reply -> I have sent 3 different plumbers in the past month…" at bounding box center [483, 205] width 298 height 59
drag, startPoint x: 350, startPoint y: 192, endPoint x: 362, endPoint y: 201, distance: 14.7
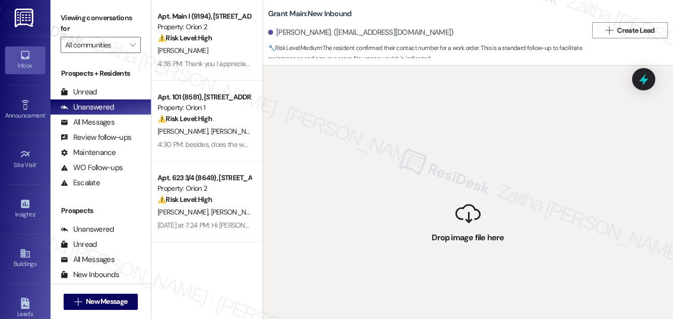
click at [364, 203] on div " Drop image file here" at bounding box center [468, 225] width 410 height 319
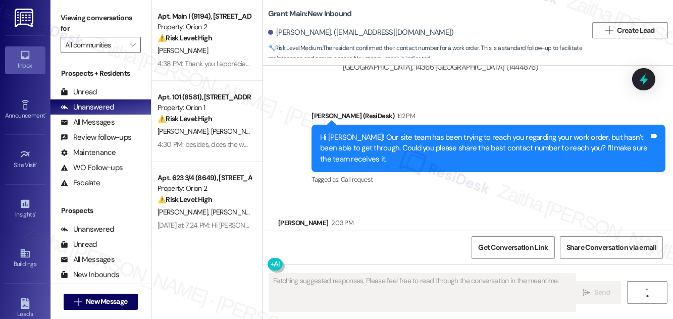
scroll to position [1211, 0]
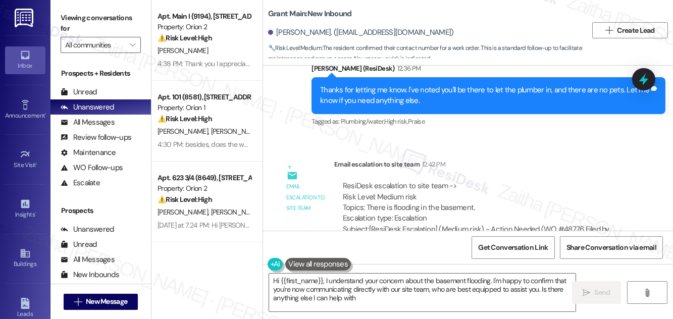
type textarea "Hi {{first_name}}, I understand your concern about the basement flooding. I'm h…"
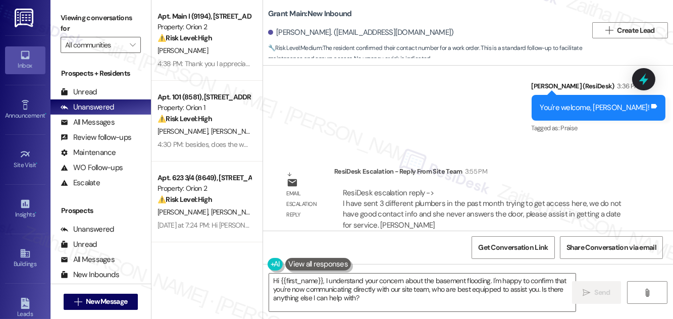
scroll to position [1813, 0]
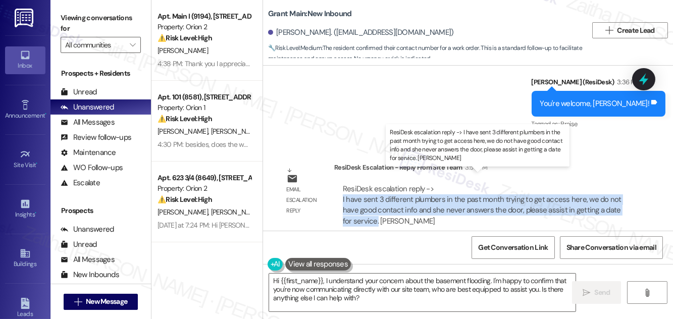
drag, startPoint x: 340, startPoint y: 185, endPoint x: 377, endPoint y: 208, distance: 43.7
click at [377, 208] on div "ResiDesk escalation reply -> I have sent 3 different plumbers in the past month…" at bounding box center [483, 205] width 298 height 59
click at [377, 208] on div "ResiDesk escalation reply -> I have sent 3 different plumbers in the past month…" at bounding box center [482, 205] width 279 height 42
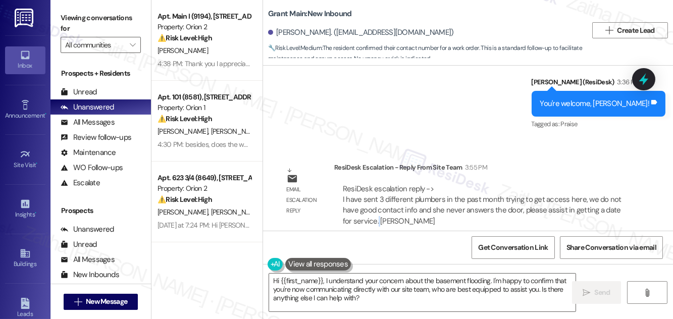
click at [377, 208] on div "ResiDesk escalation reply -> I have sent 3 different plumbers in the past month…" at bounding box center [482, 205] width 279 height 42
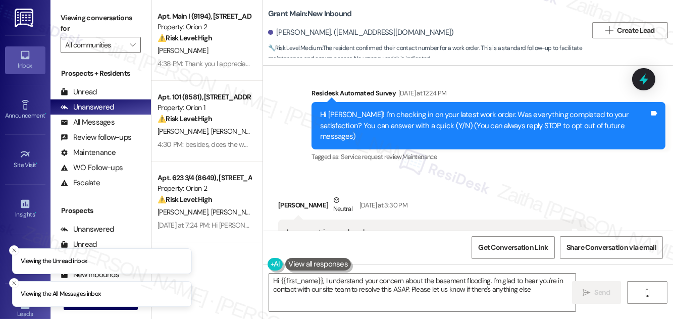
type textarea "Hi {{first_name}}, I understand your concern about the basement flooding. I'm g…"
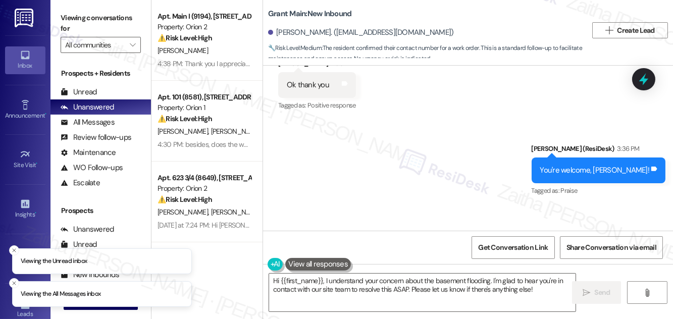
scroll to position [1813, 0]
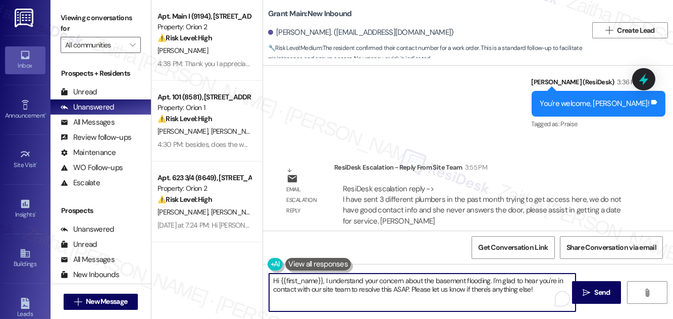
drag, startPoint x: 302, startPoint y: 288, endPoint x: 539, endPoint y: 301, distance: 236.6
click at [539, 301] on textarea "Hi {{first_name}}, I understand your concern about the basement flooding. I'm g…" at bounding box center [422, 293] width 306 height 38
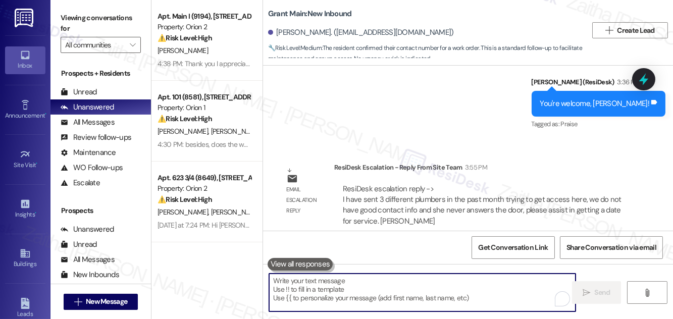
click at [316, 288] on textarea "To enrich screen reader interactions, please activate Accessibility in Grammarl…" at bounding box center [422, 293] width 306 height 38
click at [317, 285] on textarea "To enrich screen reader interactions, please activate Accessibility in Grammarl…" at bounding box center [422, 293] width 306 height 38
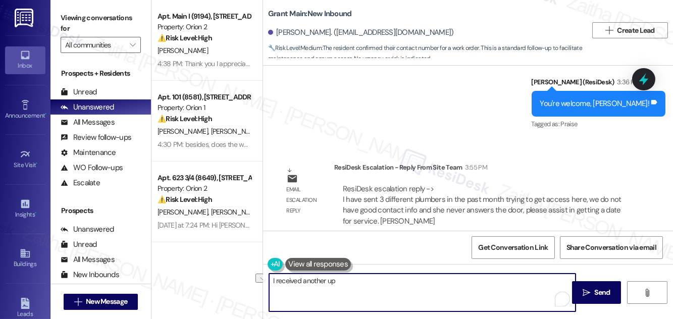
drag, startPoint x: 270, startPoint y: 282, endPoint x: 368, endPoint y: 289, distance: 98.7
click at [368, 289] on textarea "I received another up" at bounding box center [422, 293] width 306 height 38
paste textarea "We’ve sent plumbers out several times over the past month to complete this repa…"
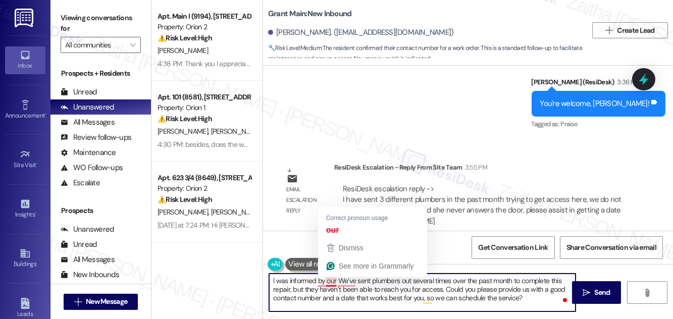
click at [333, 281] on textarea "I was informed by our We’ve sent plumbers out several times over the past month…" at bounding box center [422, 293] width 306 height 38
click at [335, 279] on textarea "I was informed by our We’ve sent plumbers out several times over the past month…" at bounding box center [422, 293] width 306 height 38
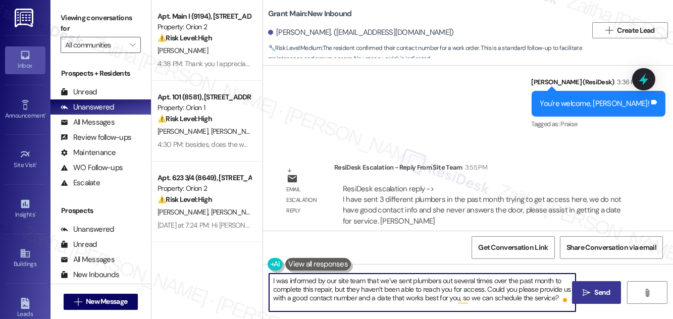
type textarea "I was informed by our site team that we’ve sent plumbers out several times over…"
click at [589, 293] on icon "" at bounding box center [587, 293] width 8 height 8
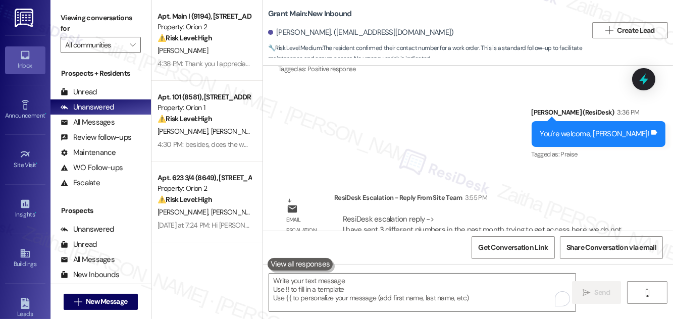
scroll to position [1767, 0]
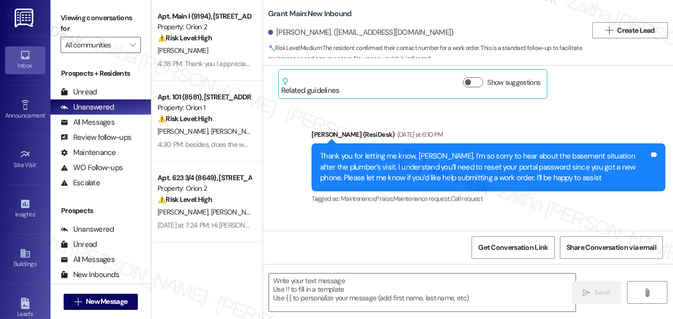
type textarea "Fetching suggested responses. Please feel free to read through the conversation…"
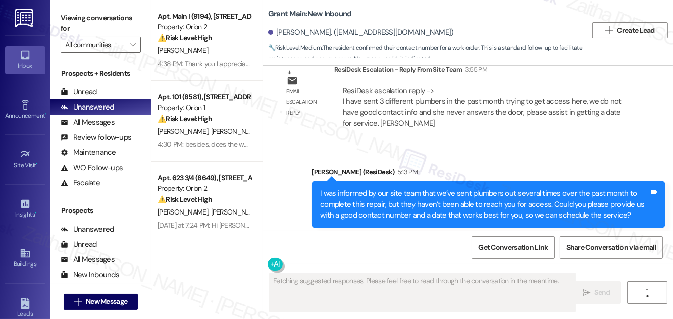
scroll to position [1920, 0]
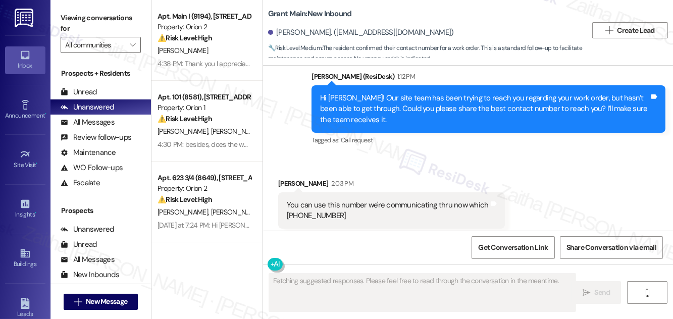
scroll to position [1624, 0]
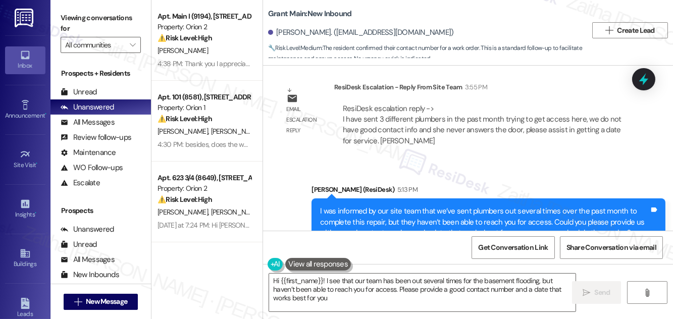
type textarea "Hi {{first_name}}! I see that our team has been out several times for the basem…"
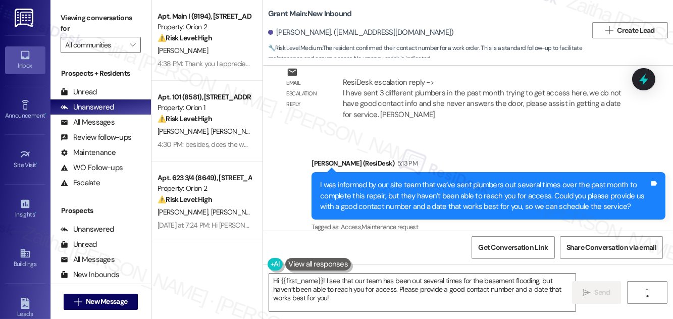
scroll to position [1874, 0]
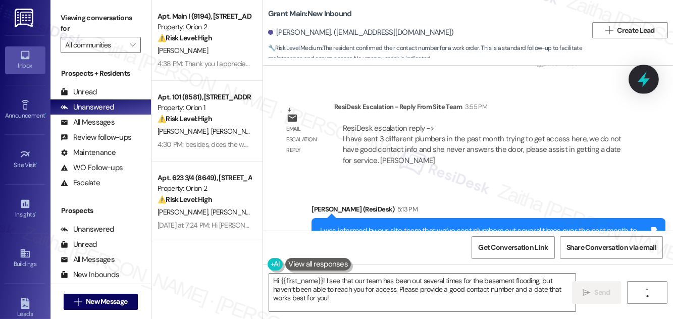
click at [641, 80] on icon at bounding box center [644, 80] width 12 height 16
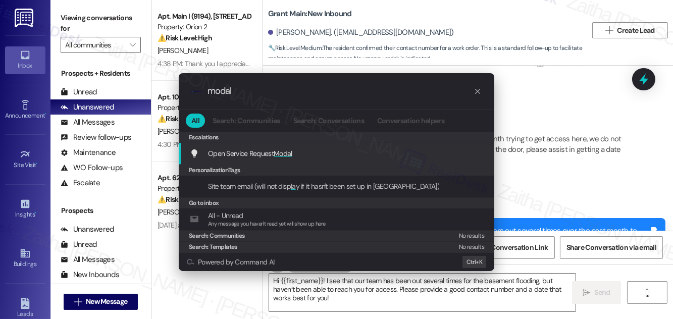
type input "modal"
click at [576, 172] on div ".cls-1{fill:#0a055f;}.cls-2{fill:#0cc4c4;} resideskLogoBlueOrange modal All Sea…" at bounding box center [336, 159] width 673 height 319
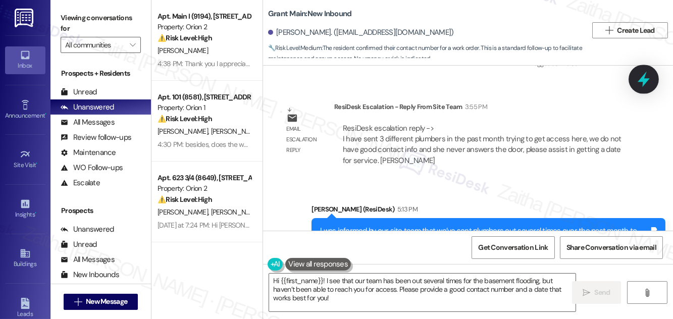
click at [635, 81] on div at bounding box center [643, 79] width 30 height 29
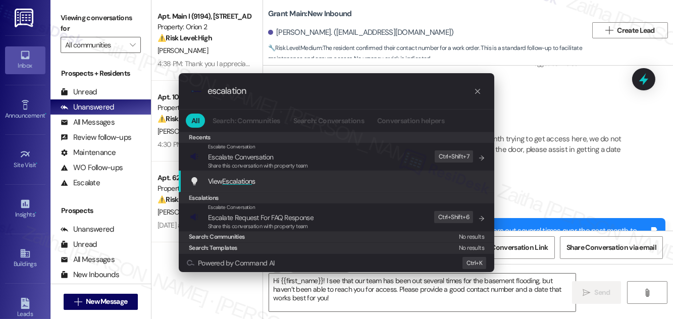
type input "escalation"
click at [243, 179] on span "Escalation" at bounding box center [237, 181] width 30 height 9
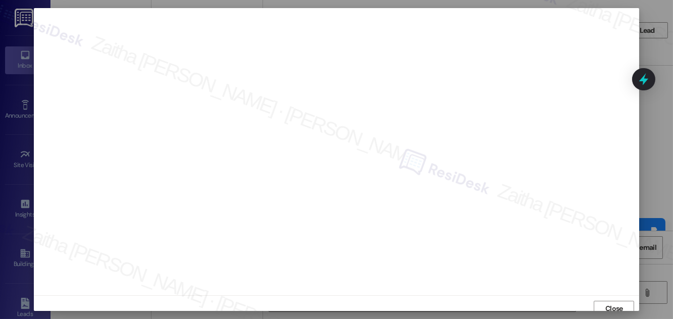
scroll to position [6, 0]
click at [605, 304] on span "Close" at bounding box center [614, 303] width 18 height 11
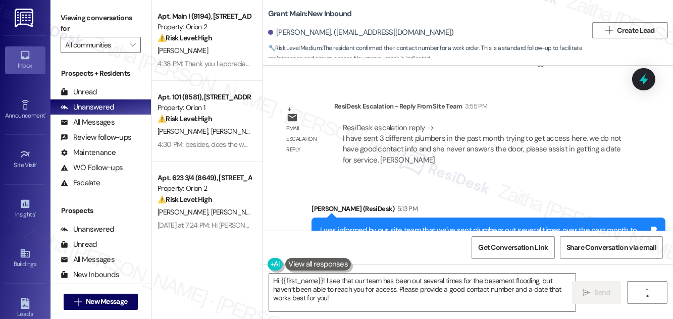
scroll to position [1920, 0]
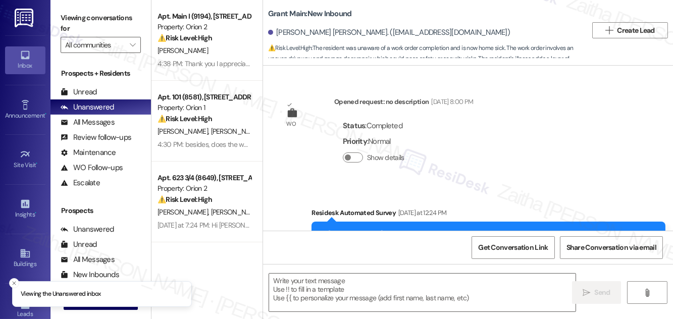
type textarea "Fetching suggested responses. Please feel free to read through the conversation…"
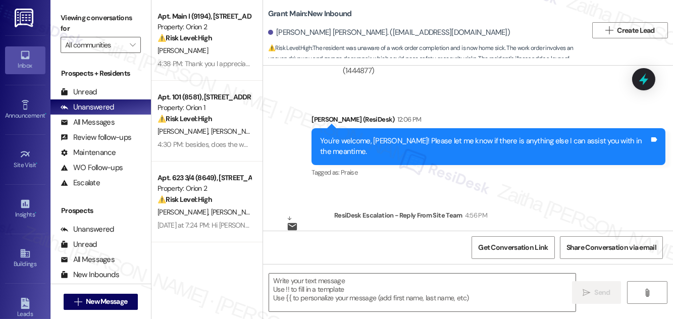
scroll to position [933, 0]
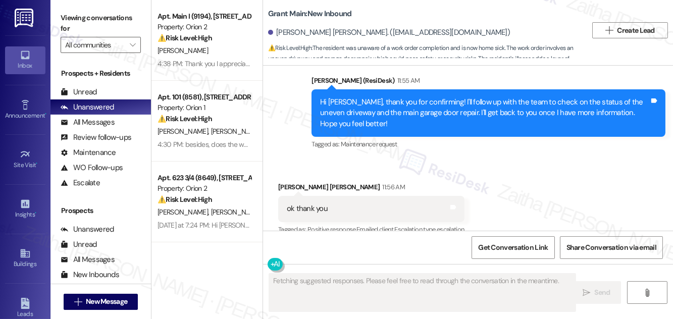
scroll to position [609, 0]
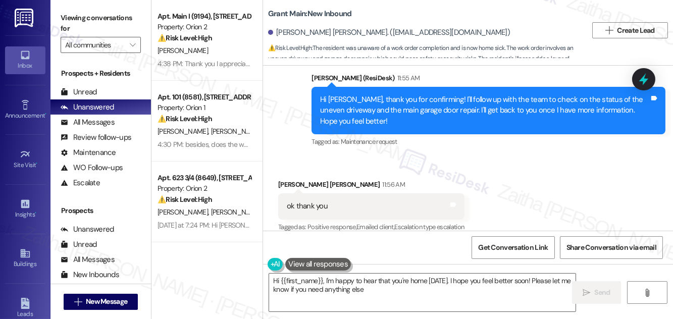
type textarea "Hi {{first_name}}, I'm happy to hear that you're home [DATE]. I hope you feel b…"
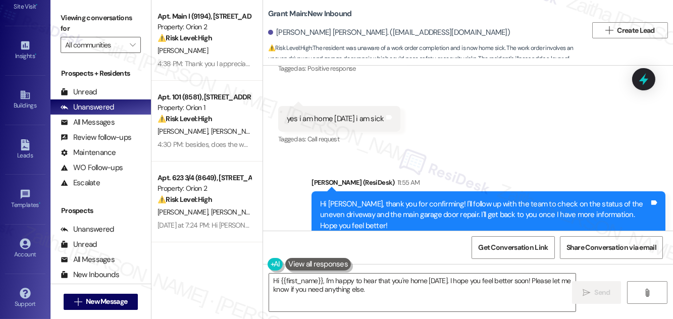
scroll to position [550, 0]
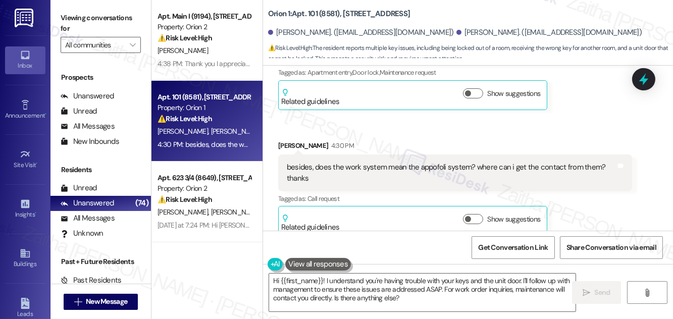
scroll to position [933, 0]
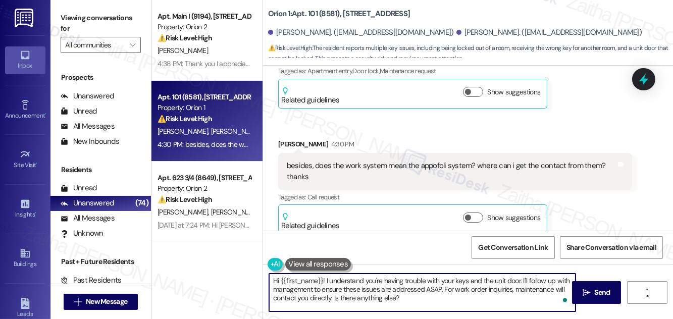
drag, startPoint x: 271, startPoint y: 278, endPoint x: 431, endPoint y: 311, distance: 163.4
click at [431, 311] on div "Hi {{first_name}}! I understand you're having trouble with your keys and the un…" at bounding box center [422, 292] width 307 height 39
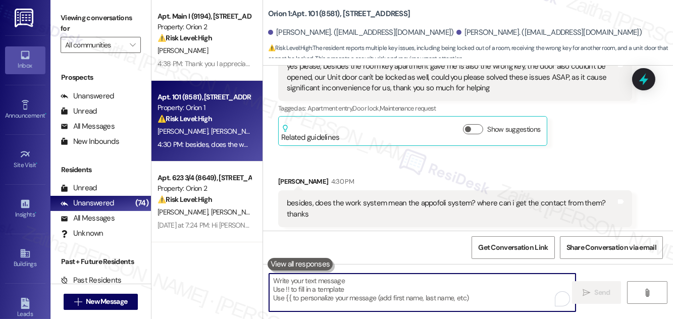
scroll to position [841, 0]
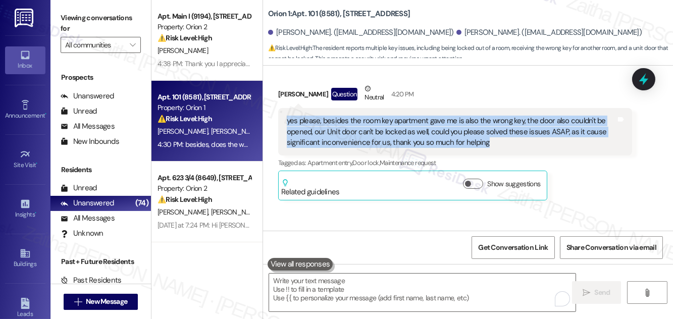
drag, startPoint x: 281, startPoint y: 109, endPoint x: 513, endPoint y: 140, distance: 233.9
click at [513, 140] on div "yes please, besides the room key apartment gave me is also the wrong key, the d…" at bounding box center [455, 131] width 354 height 47
copy div "yes please, besides the room key apartment gave me is also the wrong key, the d…"
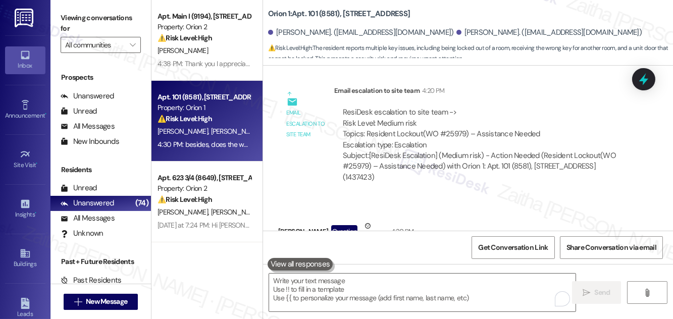
scroll to position [933, 0]
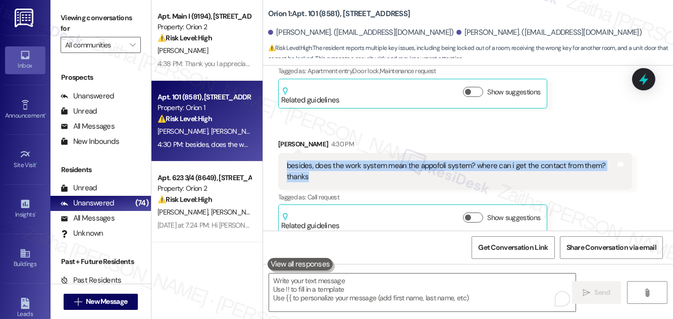
drag, startPoint x: 289, startPoint y: 154, endPoint x: 336, endPoint y: 168, distance: 49.2
click at [336, 168] on div "besides, does the work system mean the appofoli system? where can i get the con…" at bounding box center [451, 172] width 331 height 22
copy div "besides, does the work system mean the appofoli system? where can i get the con…"
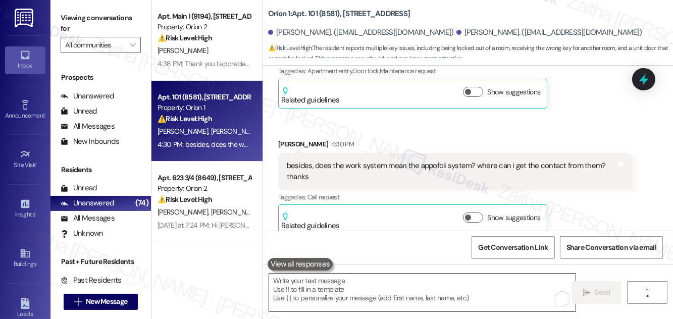
click at [332, 282] on textarea "To enrich screen reader interactions, please activate Accessibility in Grammarl…" at bounding box center [422, 293] width 306 height 38
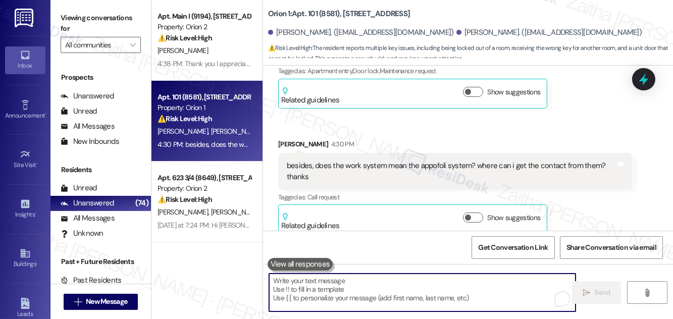
paste textarea "Thank you for sharing these details. We’ve already followed up with the team, a…"
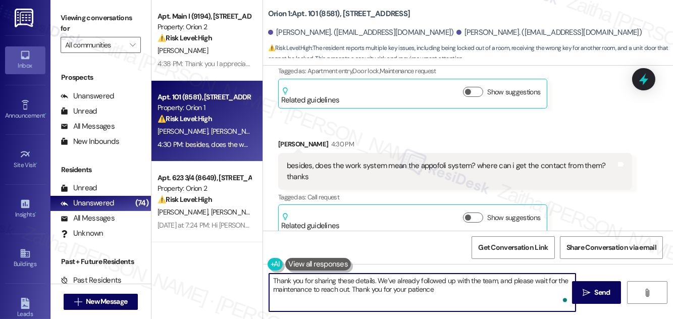
type textarea "Thank you for sharing these details. We’ve already followed up with the team, a…"
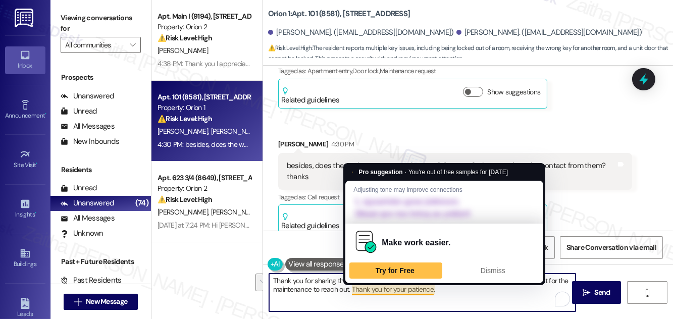
drag, startPoint x: 271, startPoint y: 281, endPoint x: 465, endPoint y: 290, distance: 194.6
click at [465, 290] on textarea "Thank you for sharing these details. We’ve already followed up with the team, a…" at bounding box center [422, 293] width 306 height 38
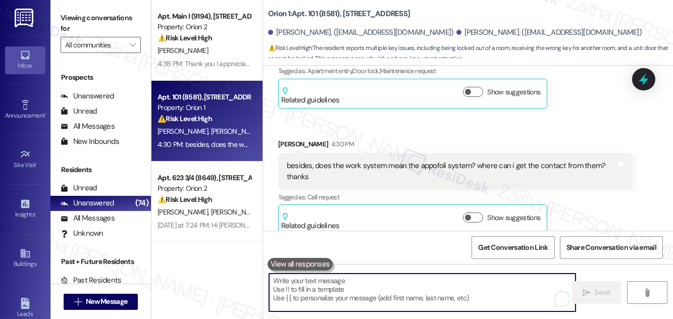
click at [336, 297] on textarea "To enrich screen reader interactions, please activate Accessibility in Grammarl…" at bounding box center [422, 293] width 306 height 38
paste textarea "Thank you for sharing these details. We’ve already followed up with the team, a…"
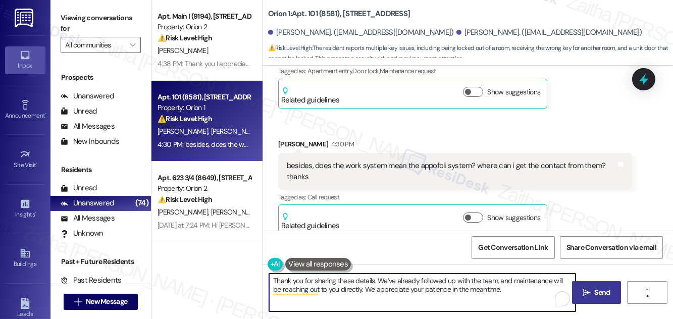
type textarea "Thank you for sharing these details. We’ve already followed up with the team, a…"
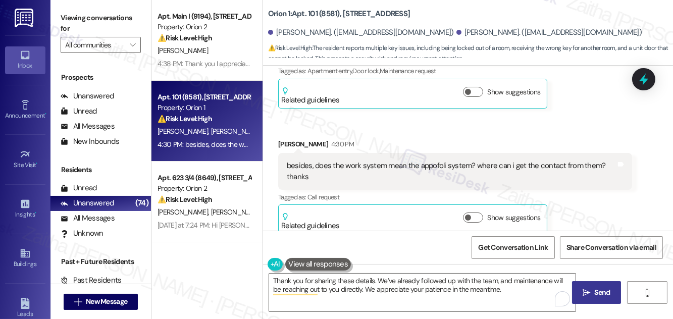
click at [591, 289] on span " Send" at bounding box center [596, 292] width 32 height 11
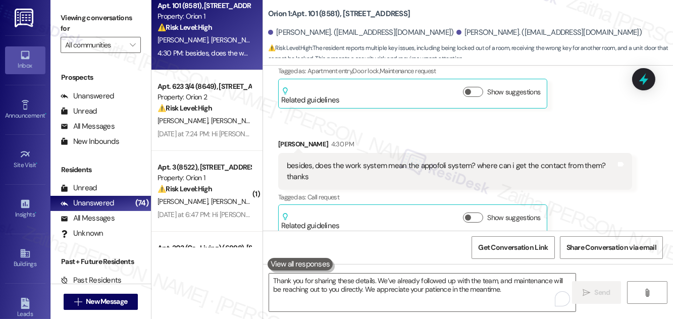
scroll to position [1014, 0]
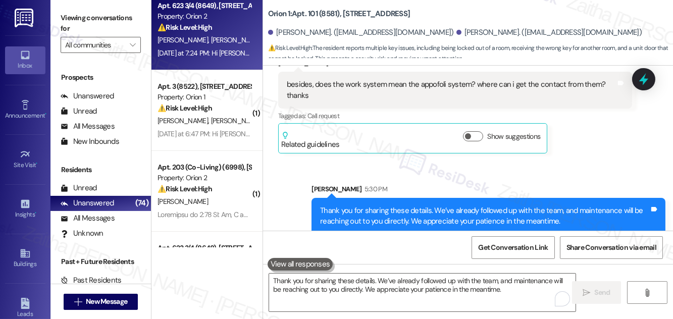
click at [230, 32] on div "⚠️ Risk Level: High The resident indicates that Olivia has attempted to contact…" at bounding box center [203, 27] width 93 height 11
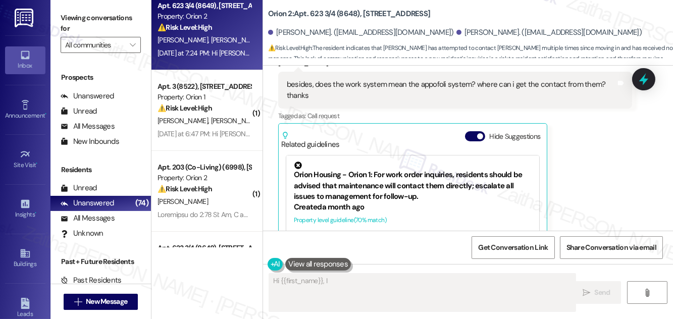
scroll to position [105, 0]
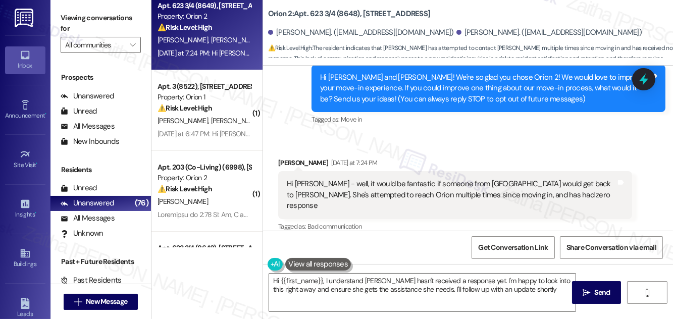
type textarea "Hi {{first_name}}, I understand Olivia hasn't received a response yet. I'm happ…"
click at [106, 43] on input "All communities" at bounding box center [95, 45] width 60 height 16
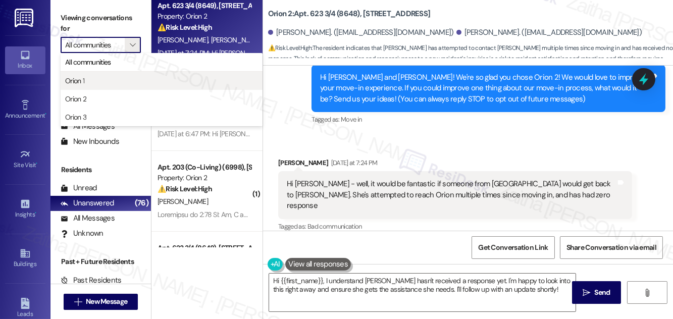
click at [114, 78] on span "Orion 1" at bounding box center [161, 81] width 193 height 10
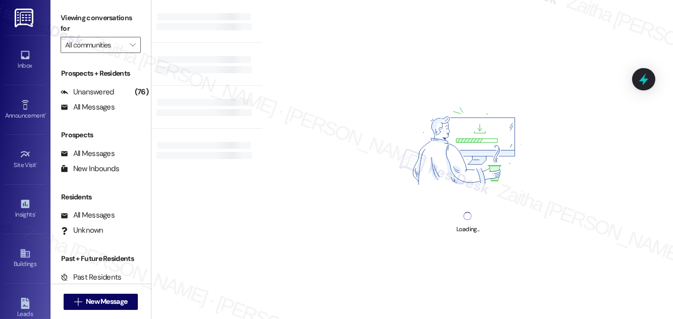
type input "Orion 1"
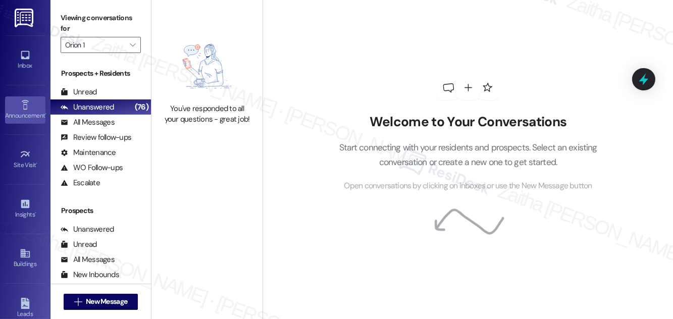
click at [21, 113] on div "Announcement •" at bounding box center [25, 116] width 50 height 10
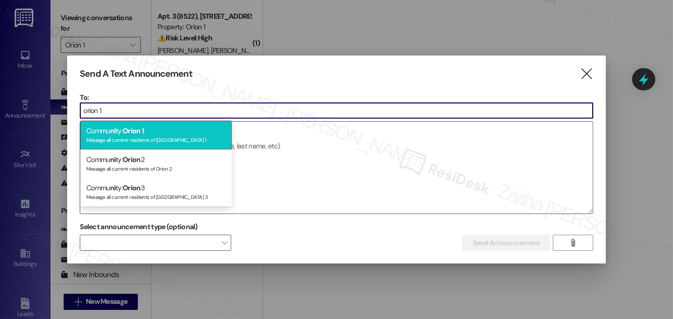
type input "orion 1"
click at [176, 131] on div "Commu ni ty: Orion 1 Message all current residents of Orion 1" at bounding box center [155, 135] width 151 height 29
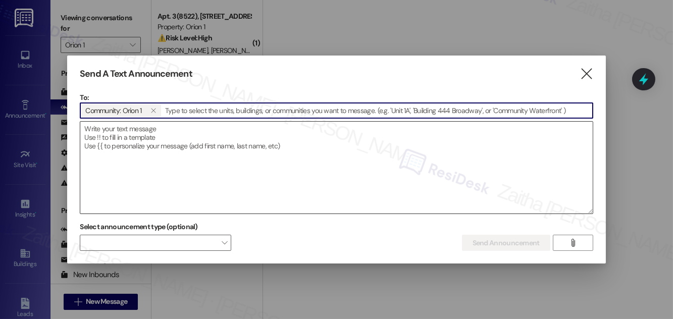
click at [170, 131] on textarea at bounding box center [336, 168] width 512 height 92
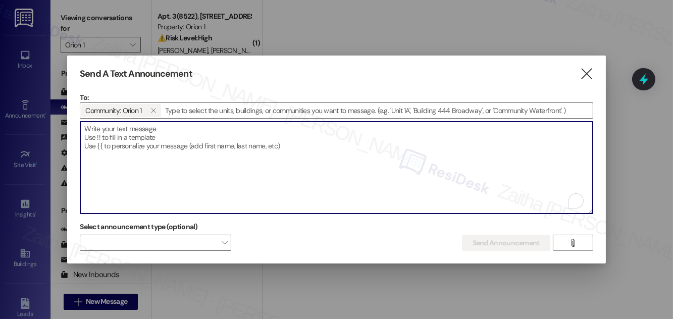
paste textarea "Hi {{first_name}}! Thank you for engaging with us! I’ll be using this number to…"
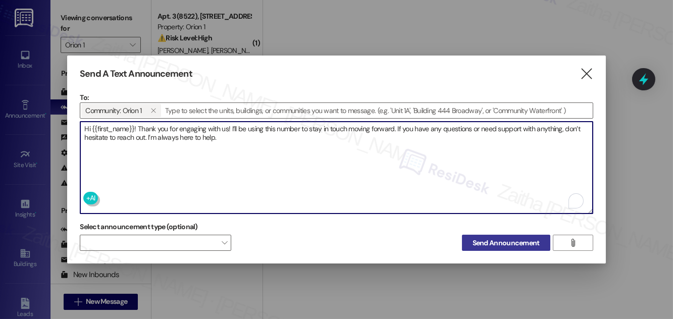
type textarea "Hi {{first_name}}! Thank you for engaging with us! I’ll be using this number to…"
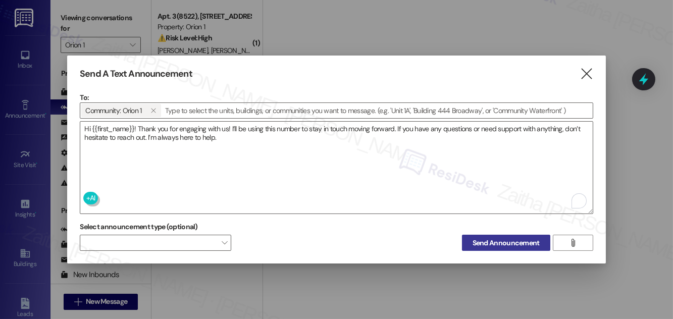
click at [489, 239] on span "Send Announcement" at bounding box center [505, 243] width 67 height 11
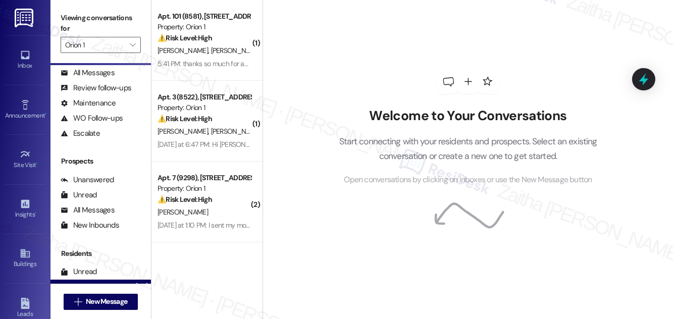
scroll to position [133, 0]
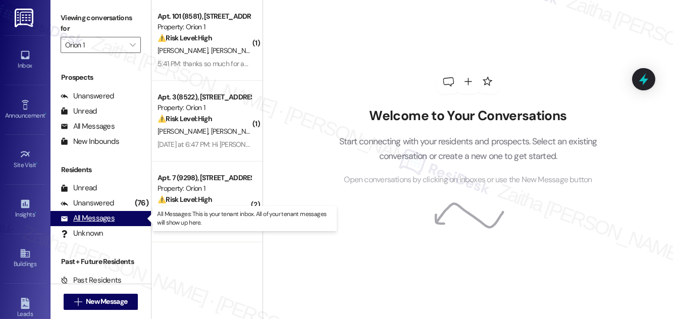
click at [81, 219] on div "All Messages" at bounding box center [88, 218] width 54 height 11
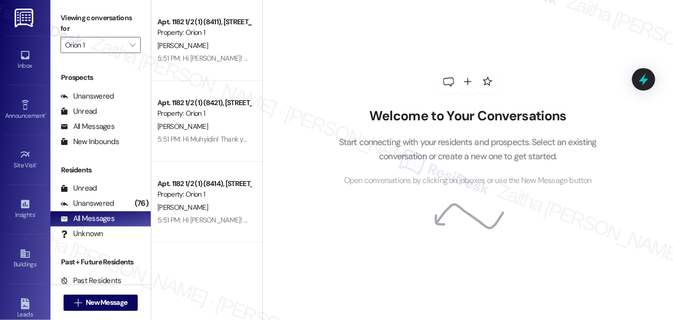
scroll to position [133, 0]
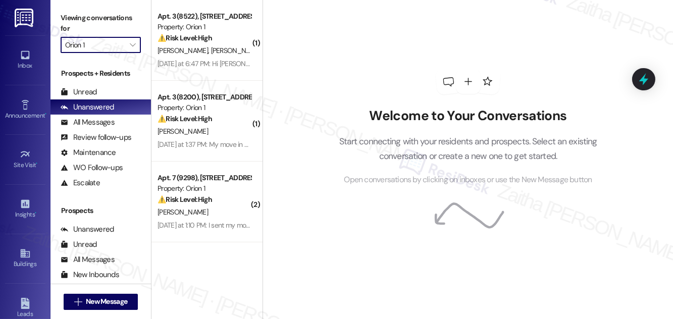
click at [112, 45] on input "Orion 1" at bounding box center [95, 45] width 60 height 16
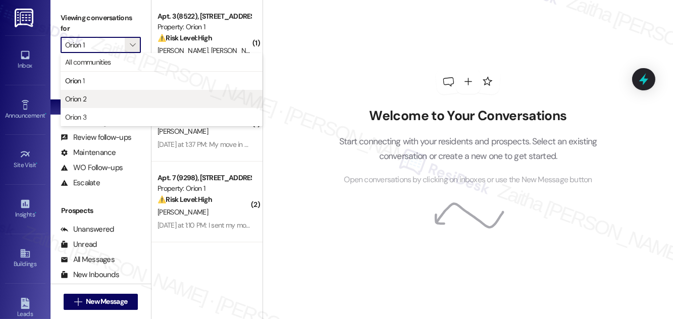
click at [90, 99] on span "Orion 2" at bounding box center [161, 99] width 193 height 10
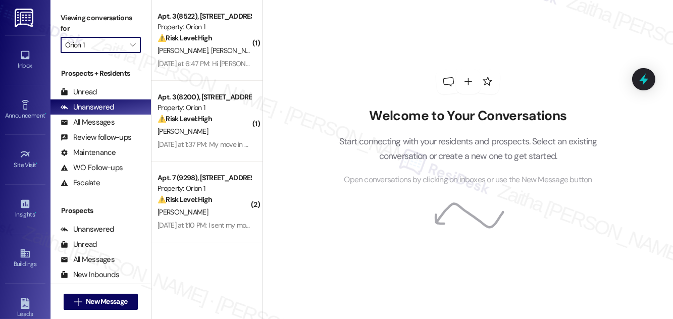
type input "Orion 2"
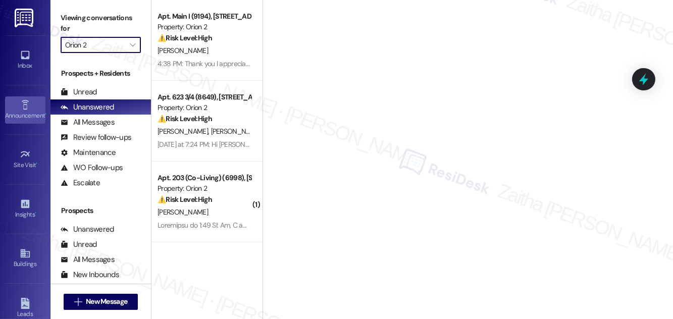
click at [19, 113] on div "Announcement •" at bounding box center [25, 116] width 50 height 10
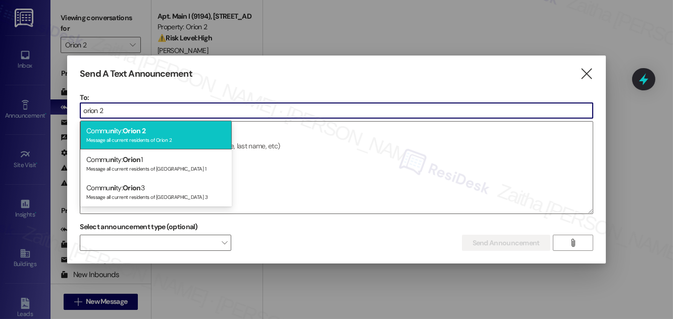
type input "orion 2"
click at [151, 137] on div "Message all current residents of Orion 2" at bounding box center [155, 139] width 139 height 9
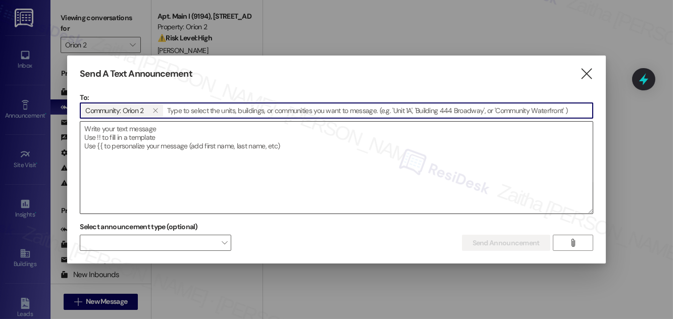
click at [169, 132] on textarea at bounding box center [336, 168] width 512 height 92
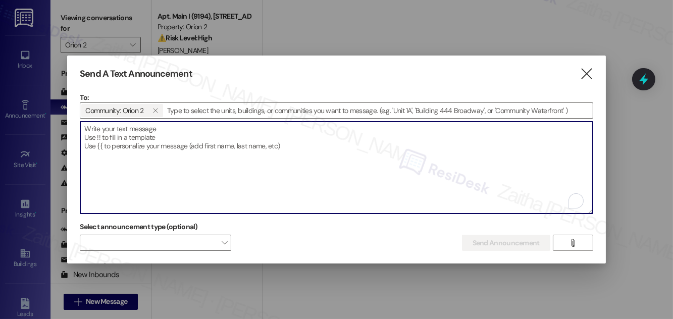
paste textarea "Hi {{first_name}}! Thank you for engaging with us! I’ll be using this number to…"
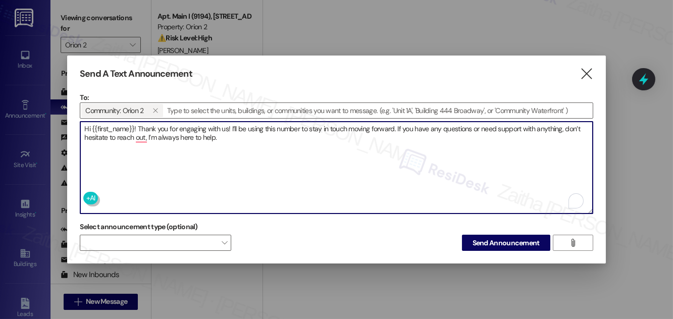
click at [139, 135] on textarea "Hi {{first_name}}! Thank you for engaging with us! I’ll be using this number to…" at bounding box center [336, 168] width 512 height 92
type textarea "Hi {{first_name}}! Thank you for engaging with us! I’ll be using this number to…"
click at [508, 240] on span "Send Announcement" at bounding box center [505, 243] width 67 height 11
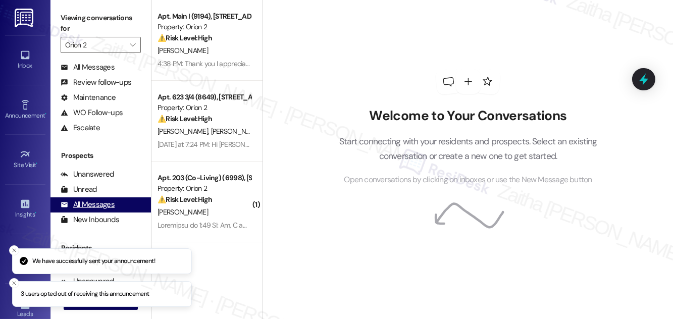
scroll to position [133, 0]
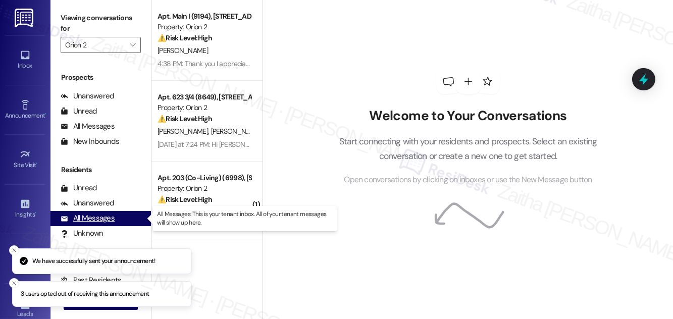
click at [103, 219] on div "All Messages" at bounding box center [88, 218] width 54 height 11
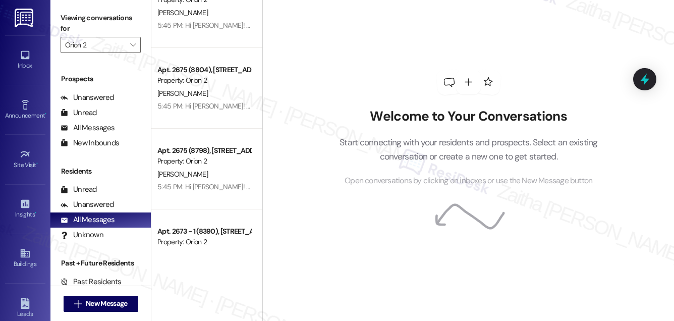
scroll to position [132, 0]
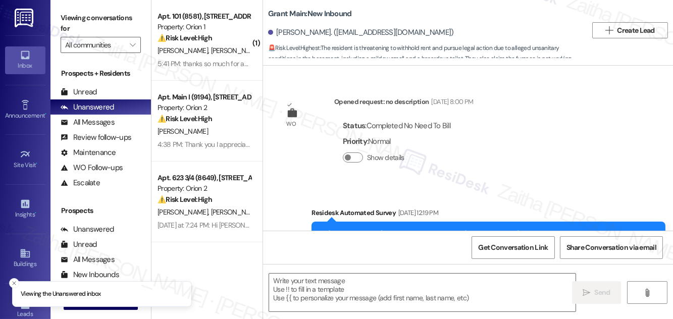
scroll to position [5298, 0]
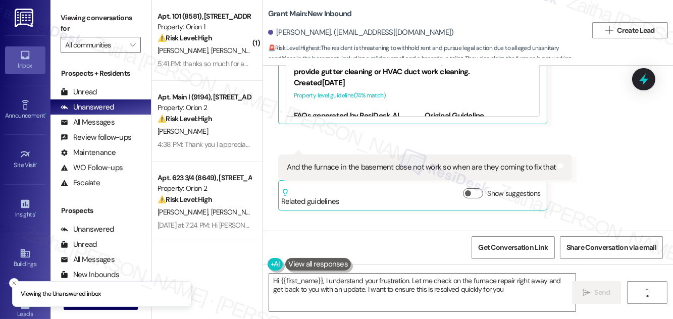
type textarea "Hi {{first_name}}, I understand your frustration. Let me check on the furnace r…"
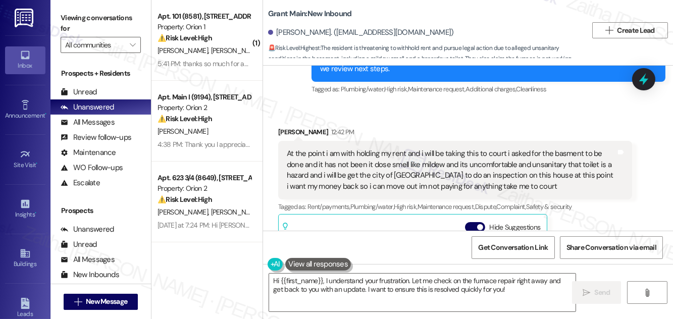
scroll to position [5023, 0]
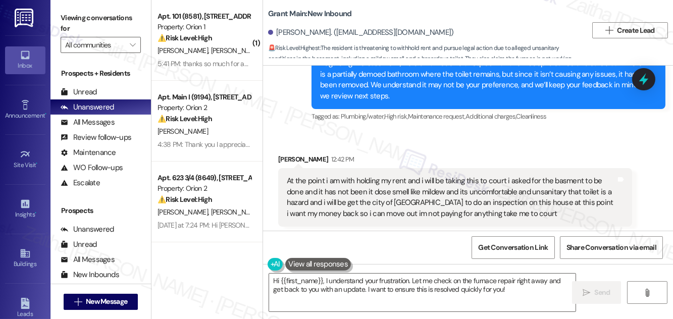
click at [472, 249] on button "Hide Suggestions" at bounding box center [475, 254] width 20 height 10
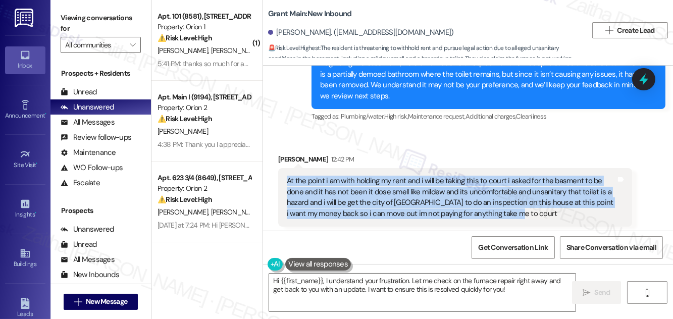
drag, startPoint x: 283, startPoint y: 120, endPoint x: 538, endPoint y: 157, distance: 258.1
click at [538, 168] on div "At the point i am with holding my rent and i will be taking this to court i ask…" at bounding box center [455, 197] width 354 height 59
copy div "At the point i am with holding my rent and i will be taking this to court i ask…"
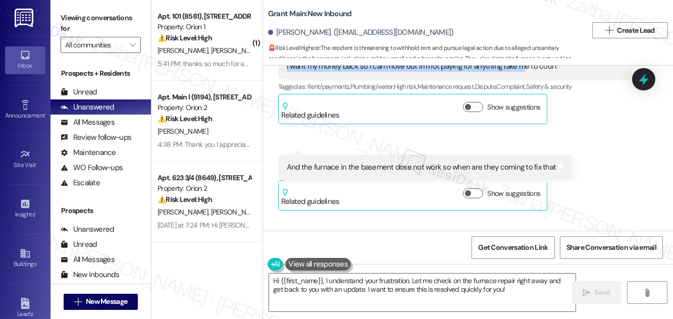
scroll to position [5171, 0]
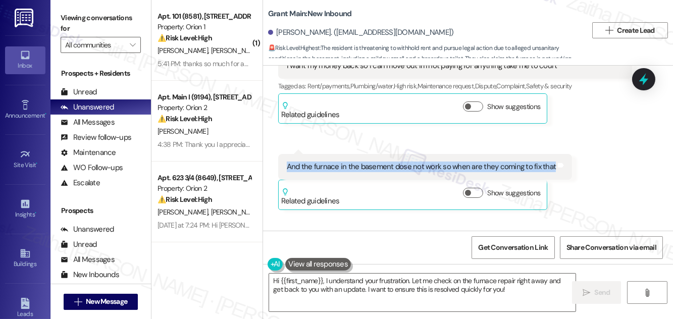
drag, startPoint x: 281, startPoint y: 110, endPoint x: 564, endPoint y: 113, distance: 282.7
click at [564, 154] on div "And the furnace in the basement dose not work so when are they coming to fix th…" at bounding box center [425, 167] width 294 height 26
copy div "And the furnace in the basement dose not work so when are they coming to fix th…"
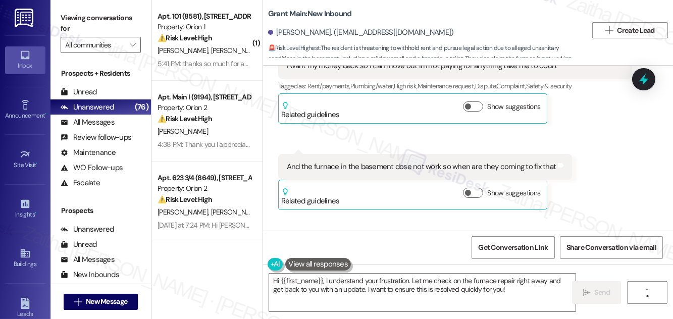
drag, startPoint x: 274, startPoint y: 193, endPoint x: 417, endPoint y: 201, distance: 144.1
click at [417, 233] on div "Received via SMS 12:43 PM Mitasha Collins 12:43 PM Tell the owner i will be tak…" at bounding box center [356, 261] width 171 height 56
copy div "Tell the owner i will be taking this to court Tags and notes"
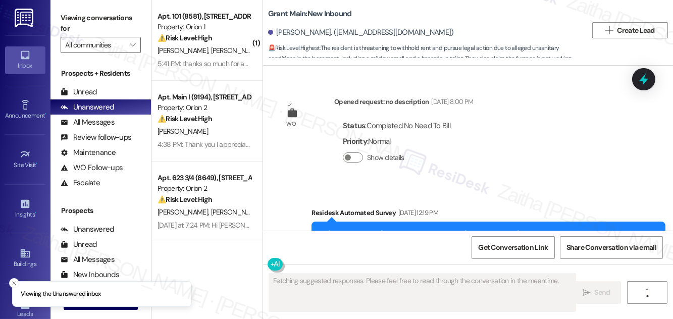
scroll to position [5298, 0]
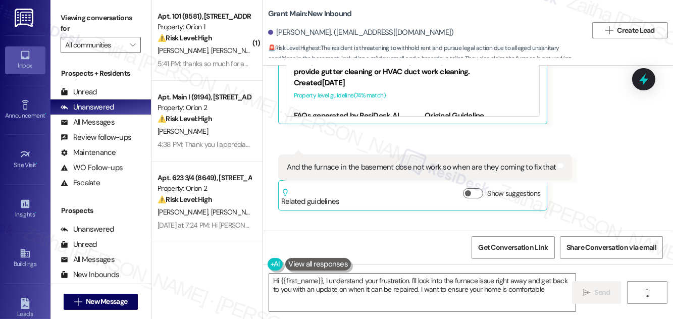
type textarea "Hi {{first_name}}, I understand your frustration. I'll look into the furnace is…"
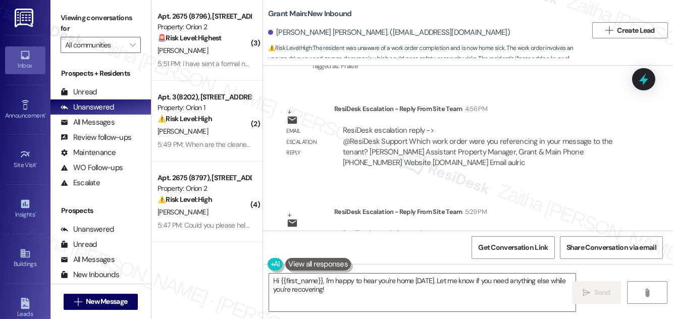
scroll to position [1036, 0]
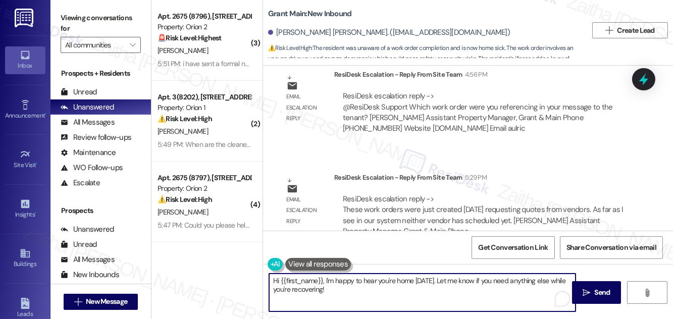
drag, startPoint x: 301, startPoint y: 285, endPoint x: 354, endPoint y: 296, distance: 54.3
click at [352, 297] on textarea "Hi {{first_name}}, I'm happy to hear you're home [DATE]. Let me know if you nee…" at bounding box center [422, 293] width 306 height 38
paste textarea "The work orders were just created on [DATE] to request quotes from vendors. At …"
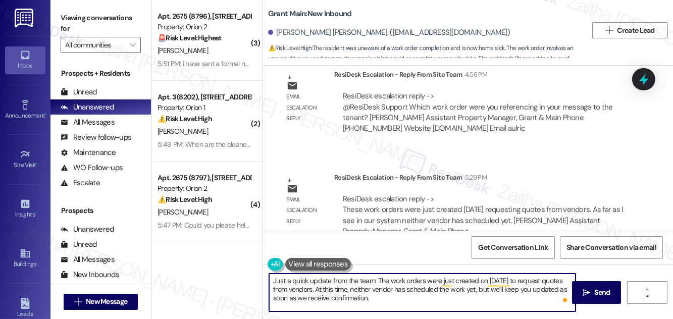
click at [381, 277] on textarea "Just a quick update from the team: The work orders were just created on [DATE] …" at bounding box center [422, 293] width 306 height 38
drag, startPoint x: 476, startPoint y: 289, endPoint x: 481, endPoint y: 304, distance: 16.1
click at [481, 304] on textarea "Just a quick update from the team: the work orders were just created on [DATE] …" at bounding box center [422, 293] width 306 height 38
type textarea "Just a quick update from the team: the work orders were just created on [DATE] …"
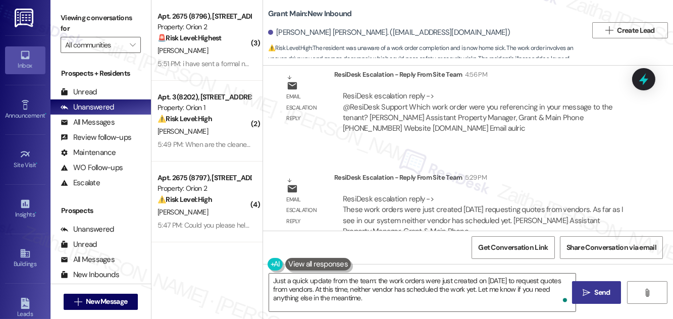
click at [602, 297] on span "Send" at bounding box center [603, 292] width 16 height 11
